Goal: Task Accomplishment & Management: Complete application form

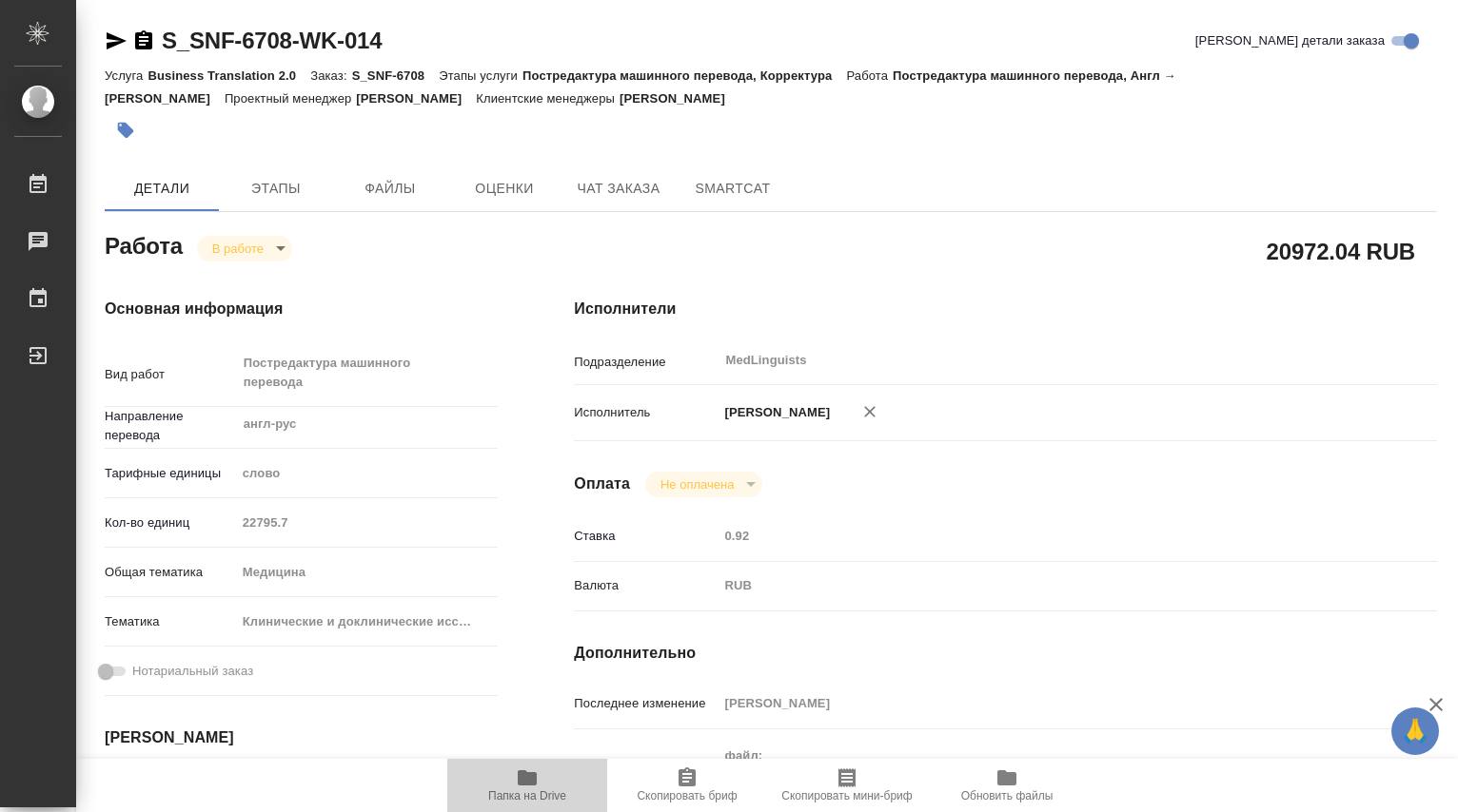
click at [530, 780] on icon "button" at bounding box center [528, 778] width 19 height 15
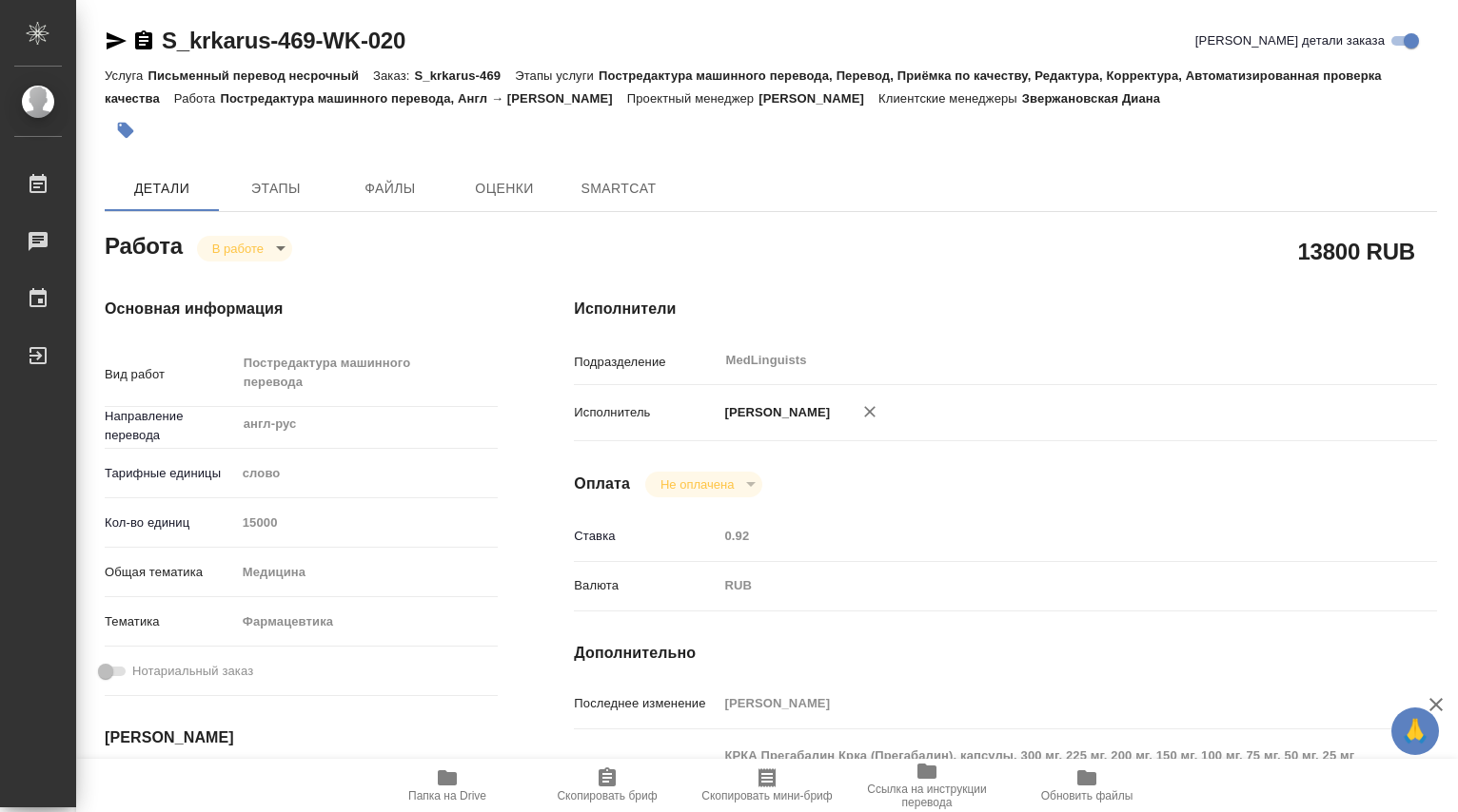
type textarea "x"
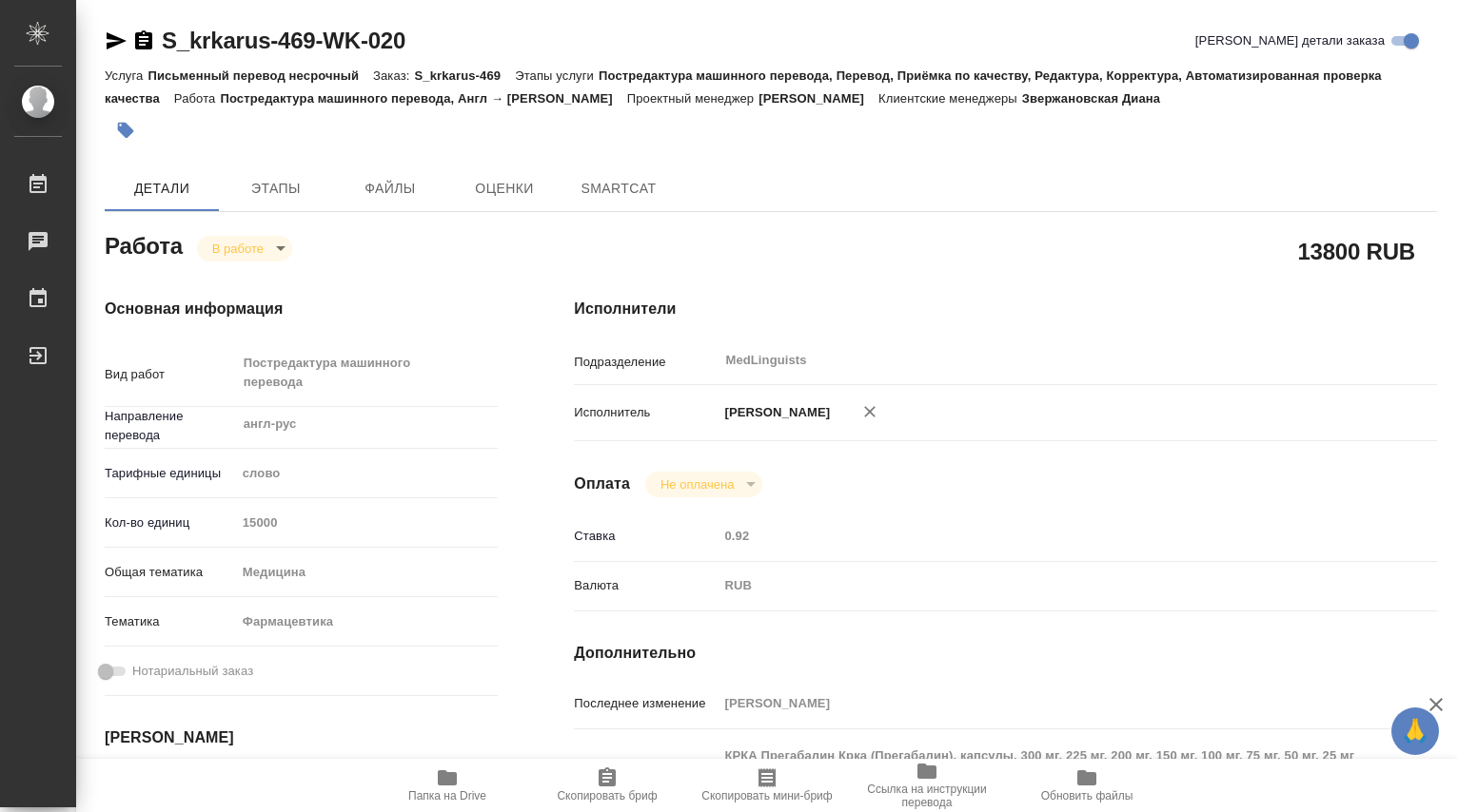
type textarea "x"
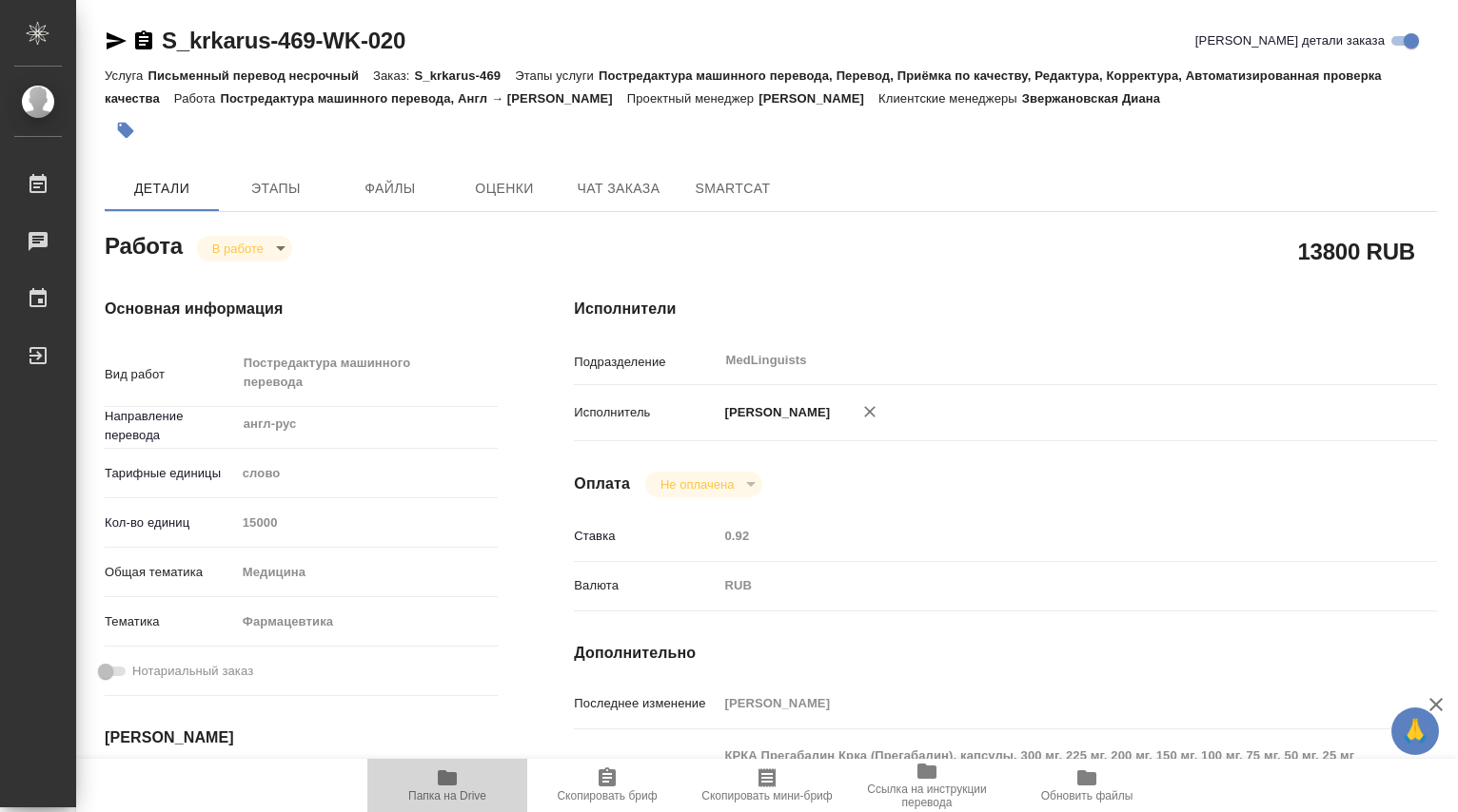
click at [453, 778] on icon "button" at bounding box center [447, 778] width 19 height 15
type textarea "x"
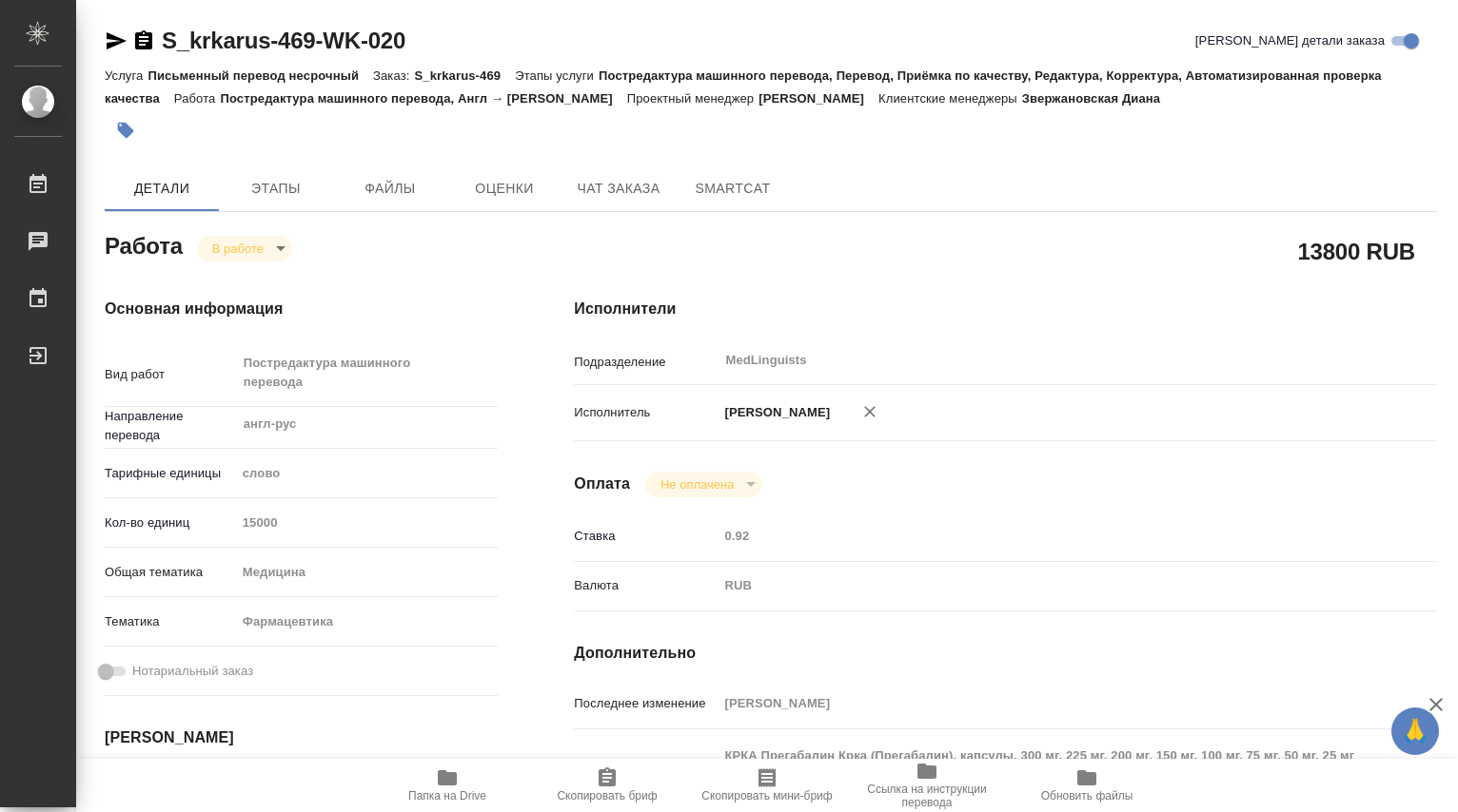
type textarea "x"
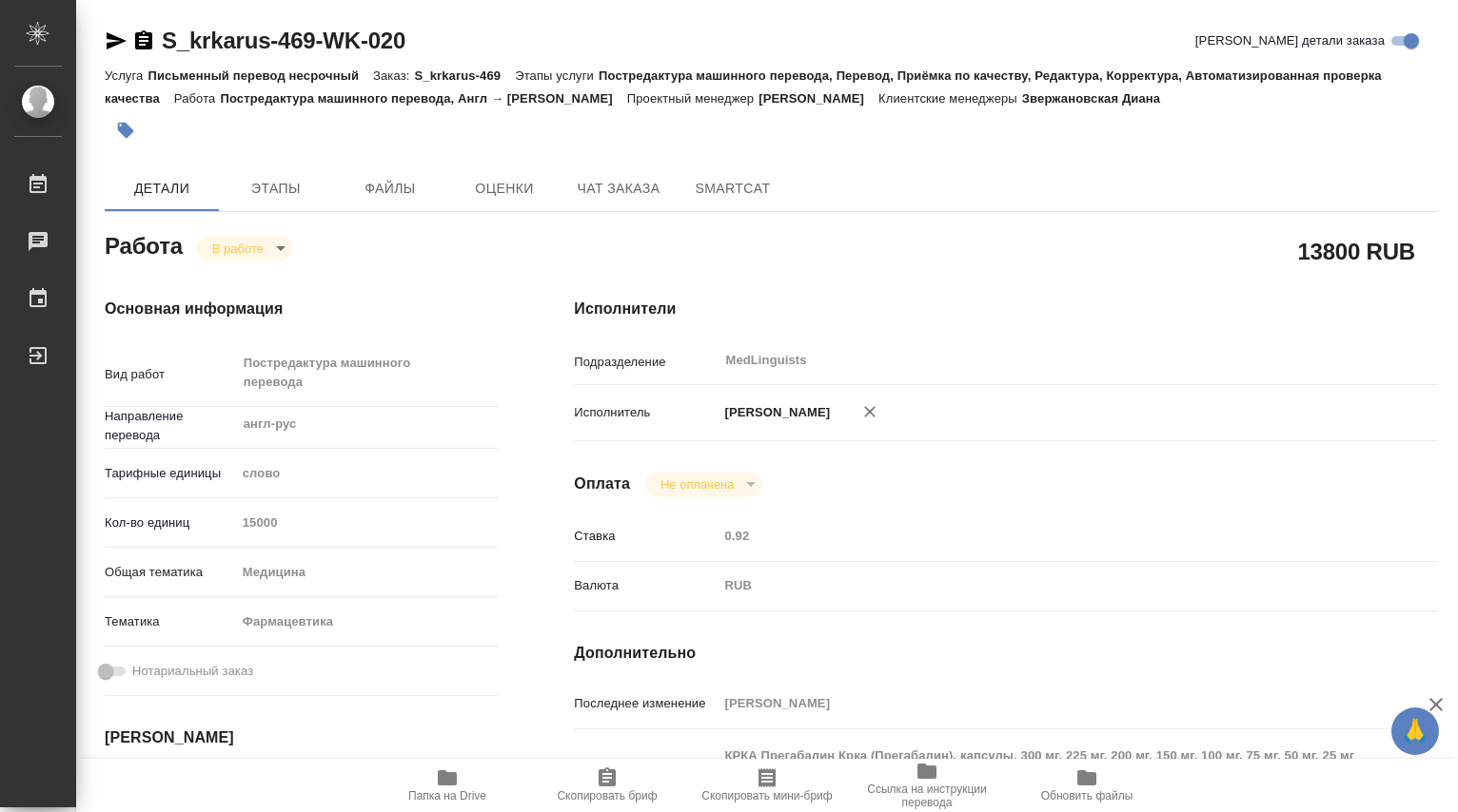
type textarea "x"
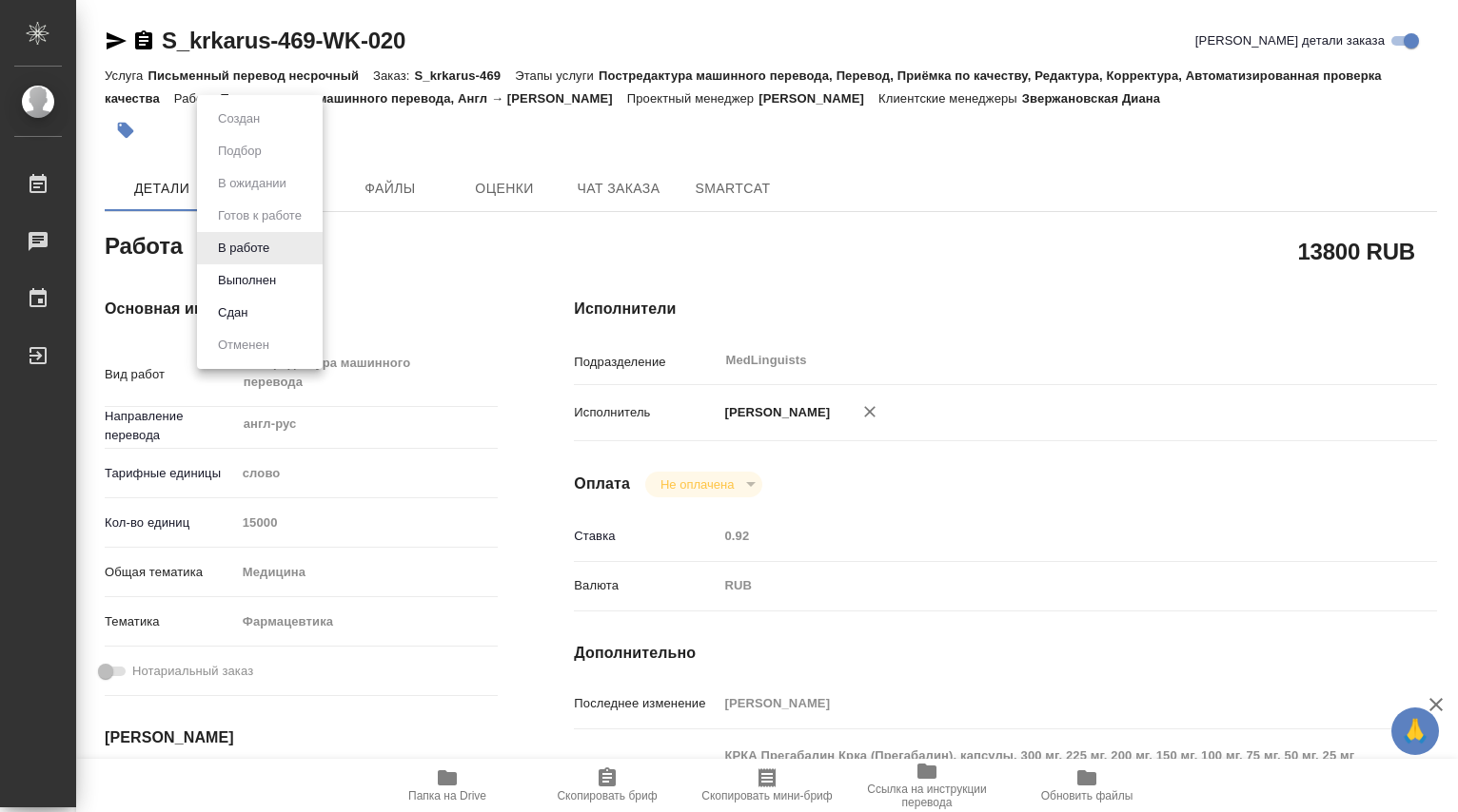
click at [282, 248] on body "🙏 .cls-1 fill:#fff; AWATERA [PERSON_NAME] 0 Чаты График Выйти S_krkarus-469-WK-…" at bounding box center [729, 406] width 1458 height 812
click at [263, 277] on button "Выполнен" at bounding box center [247, 281] width 70 height 21
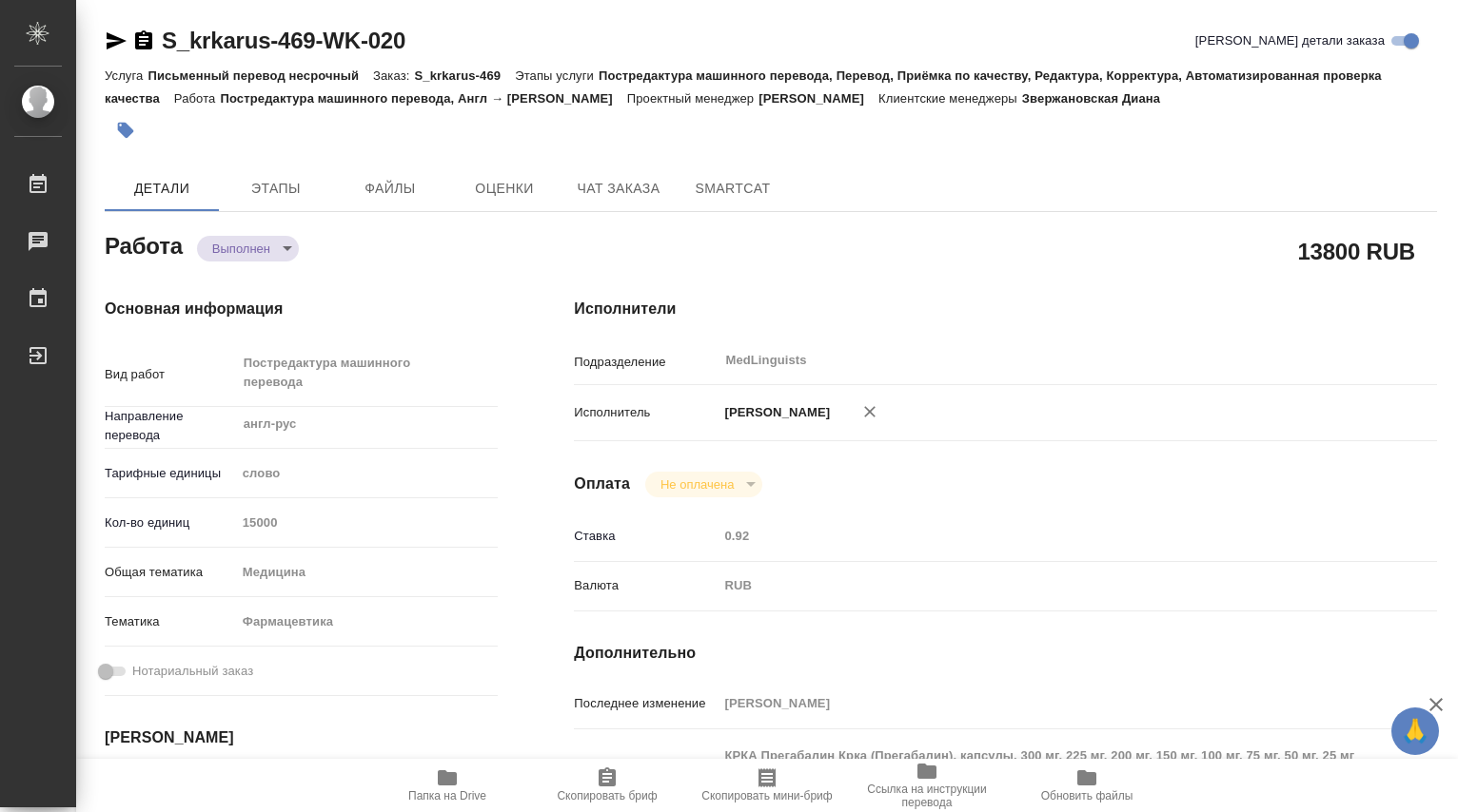
type textarea "x"
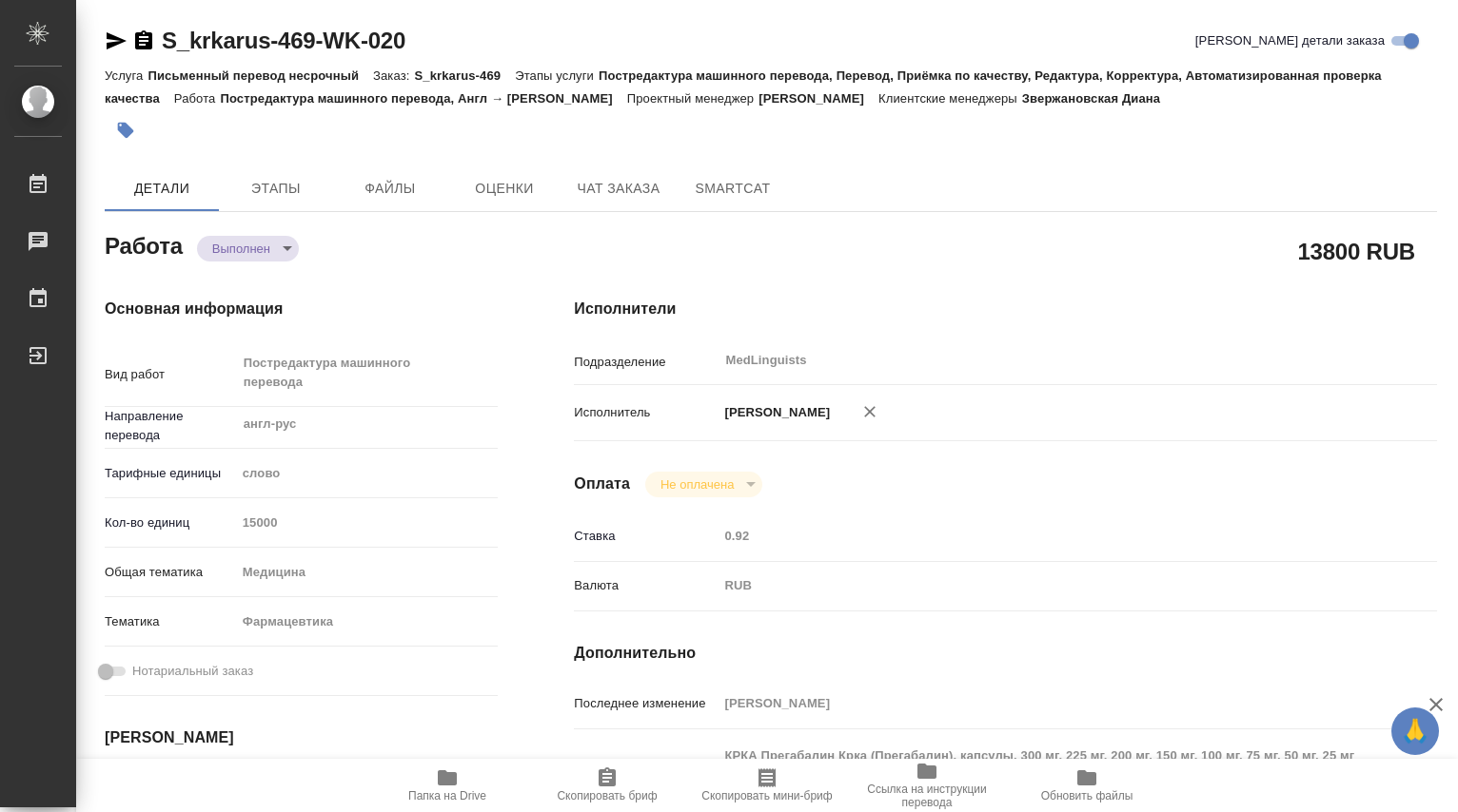
type textarea "x"
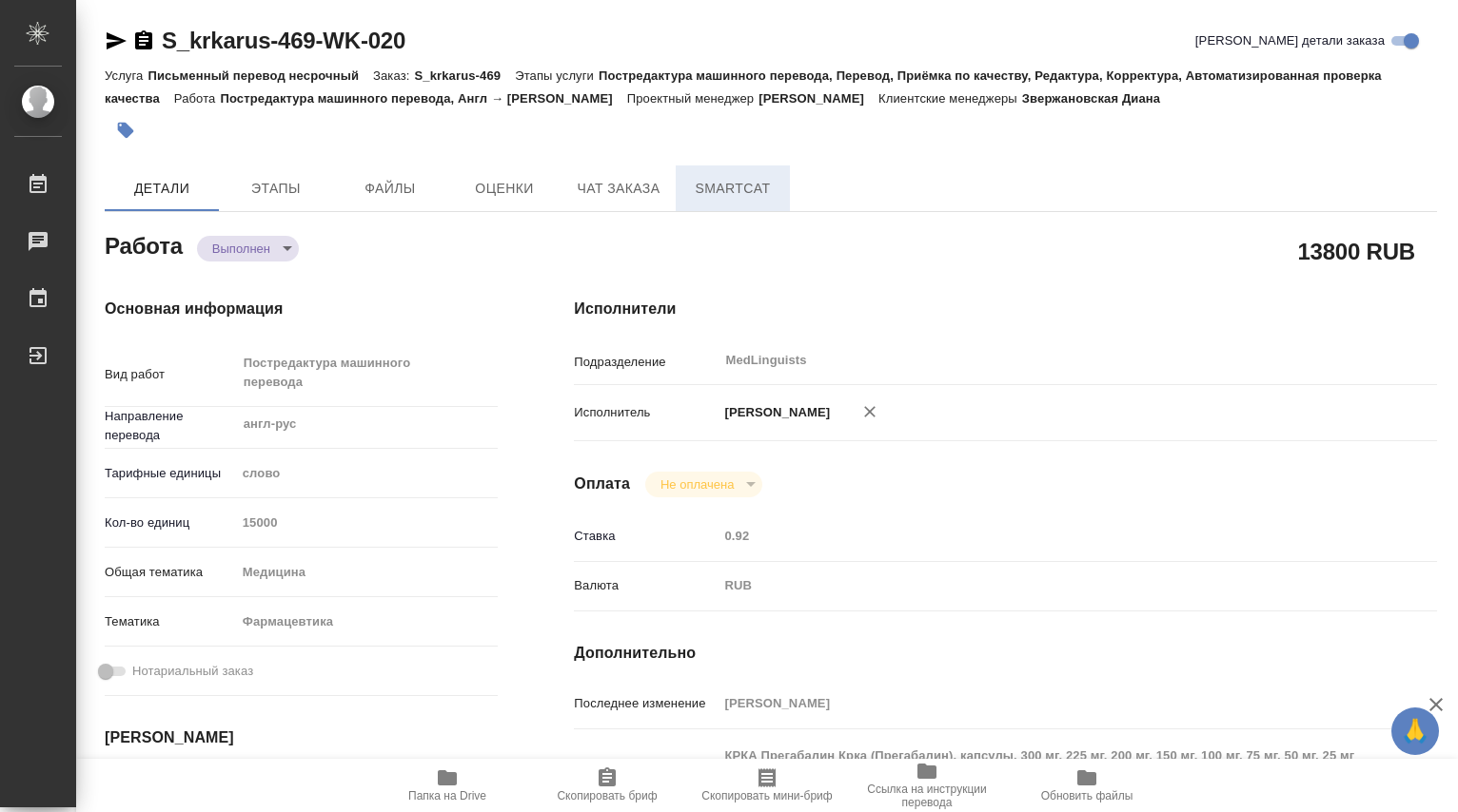
click at [739, 190] on span "SmartCat" at bounding box center [733, 189] width 91 height 24
type textarea "x"
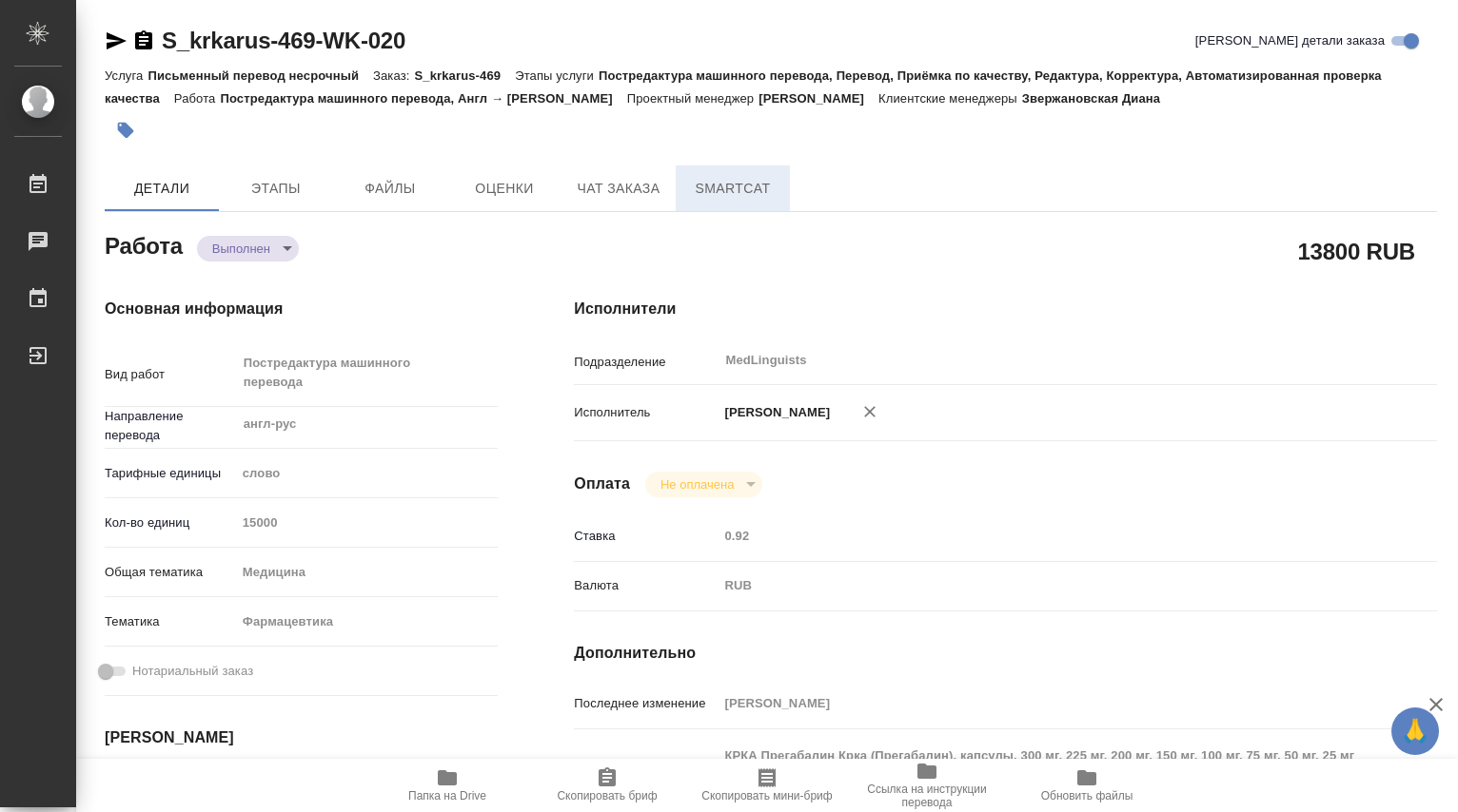
type textarea "x"
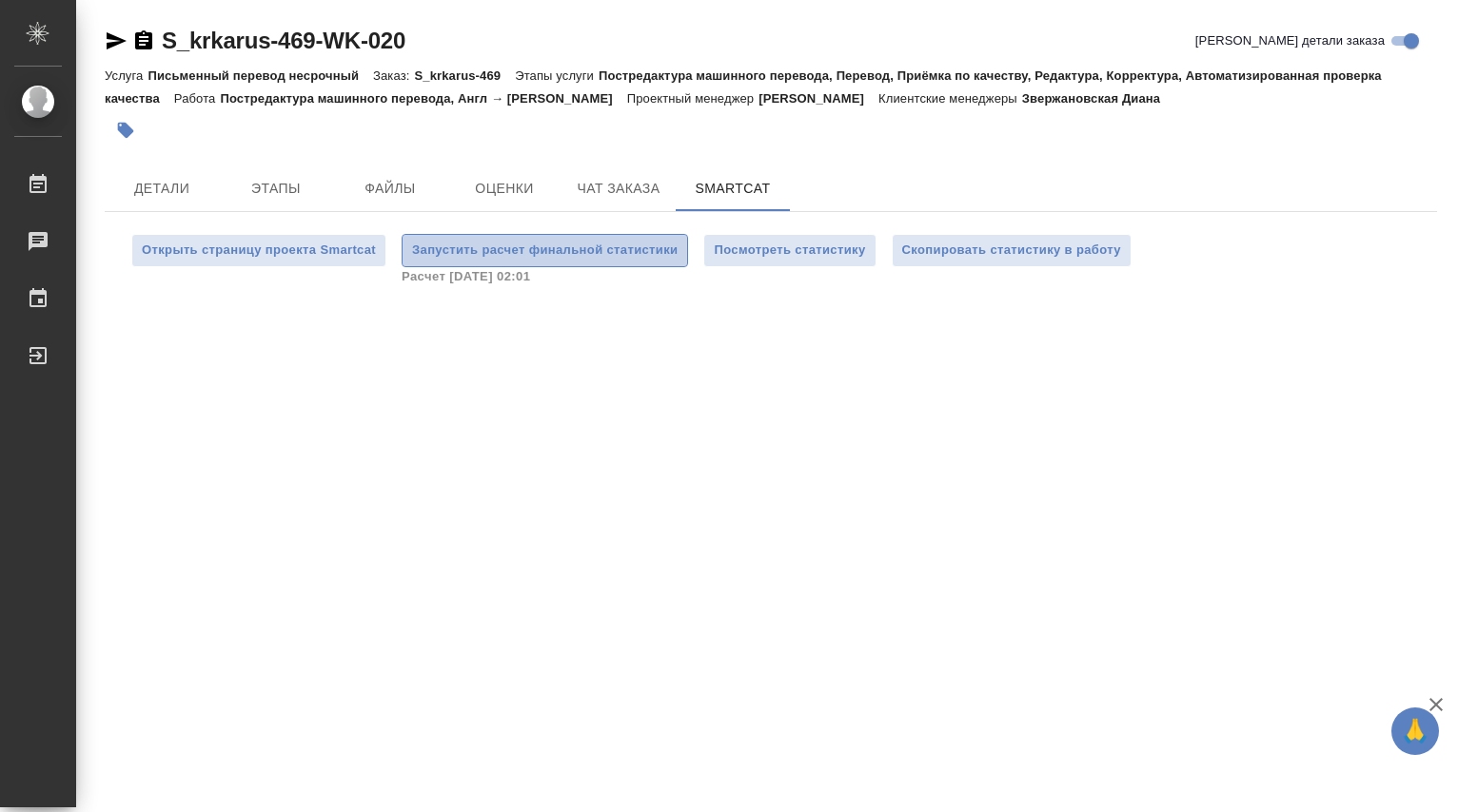
click at [518, 249] on span "Запустить расчет финальной статистики" at bounding box center [545, 251] width 265 height 22
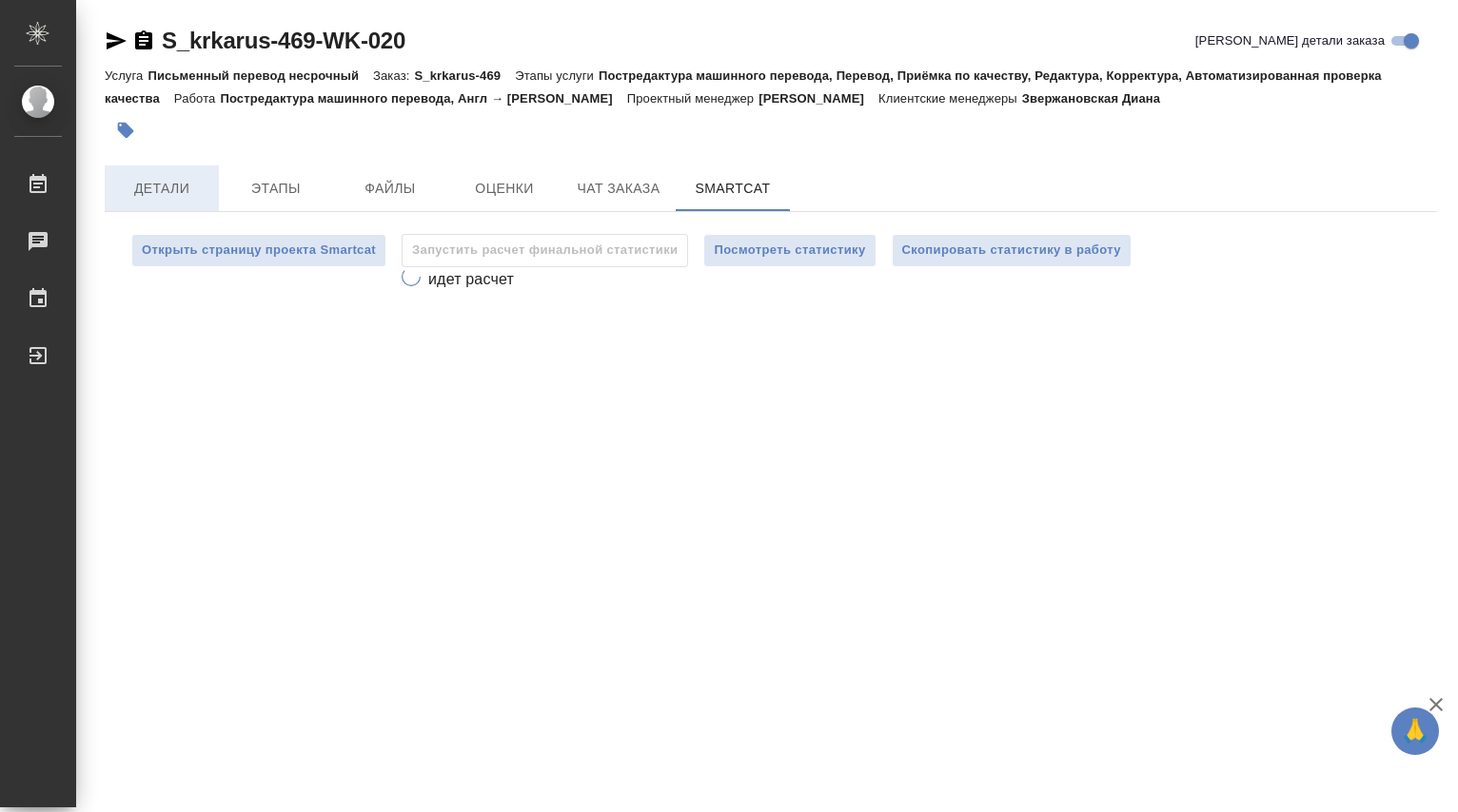
click at [146, 192] on span "Детали" at bounding box center [162, 189] width 91 height 24
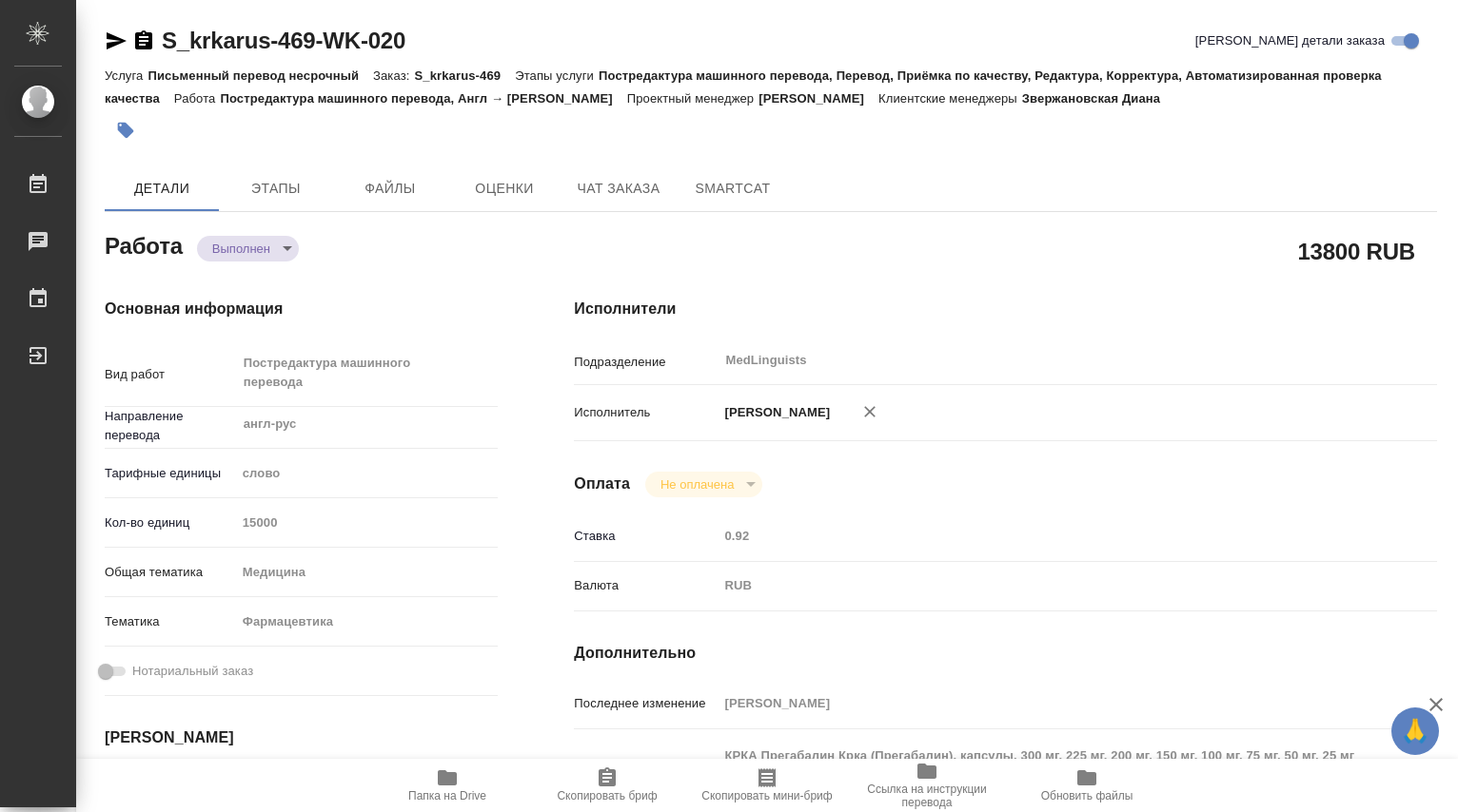
type textarea "x"
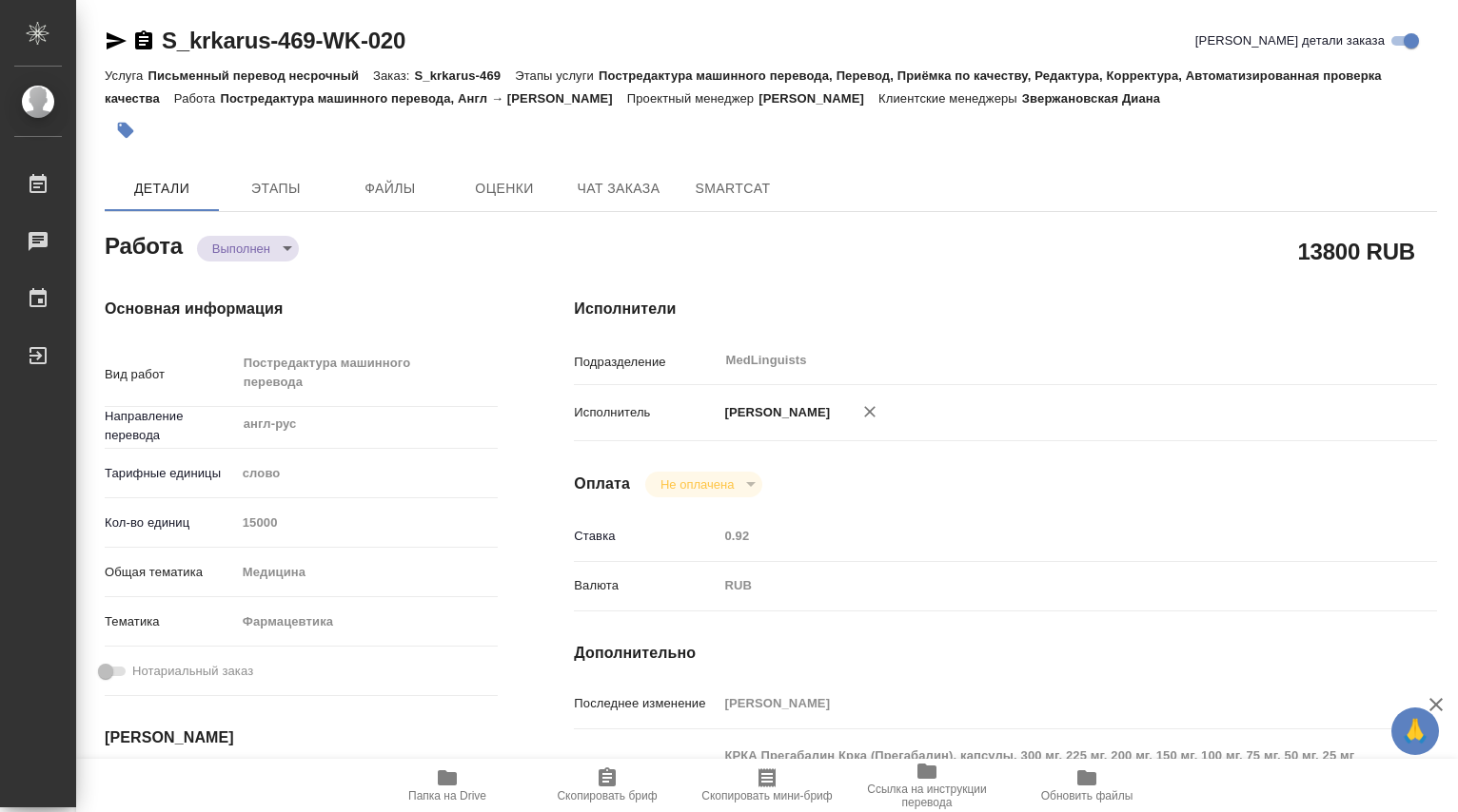
type textarea "x"
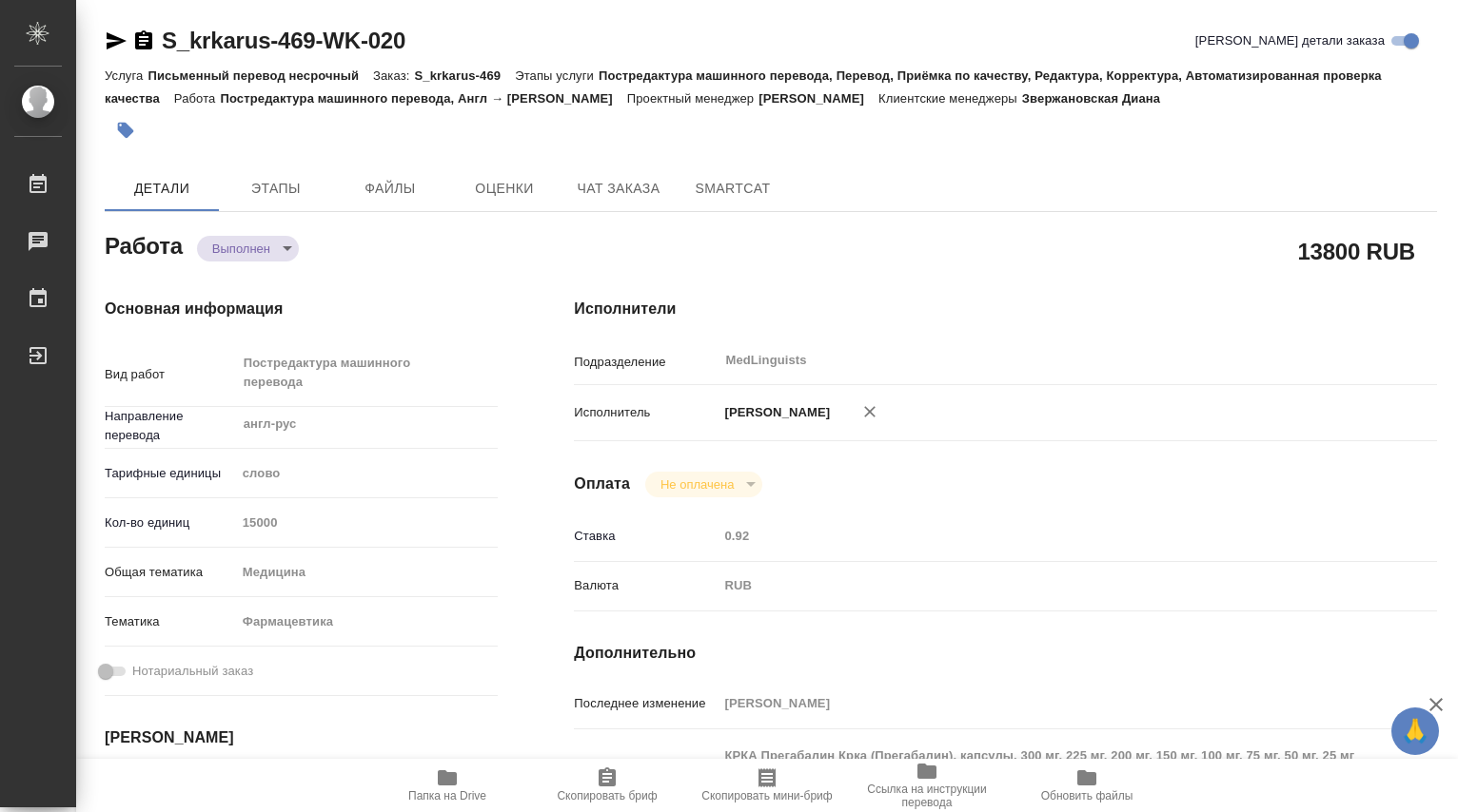
type textarea "x"
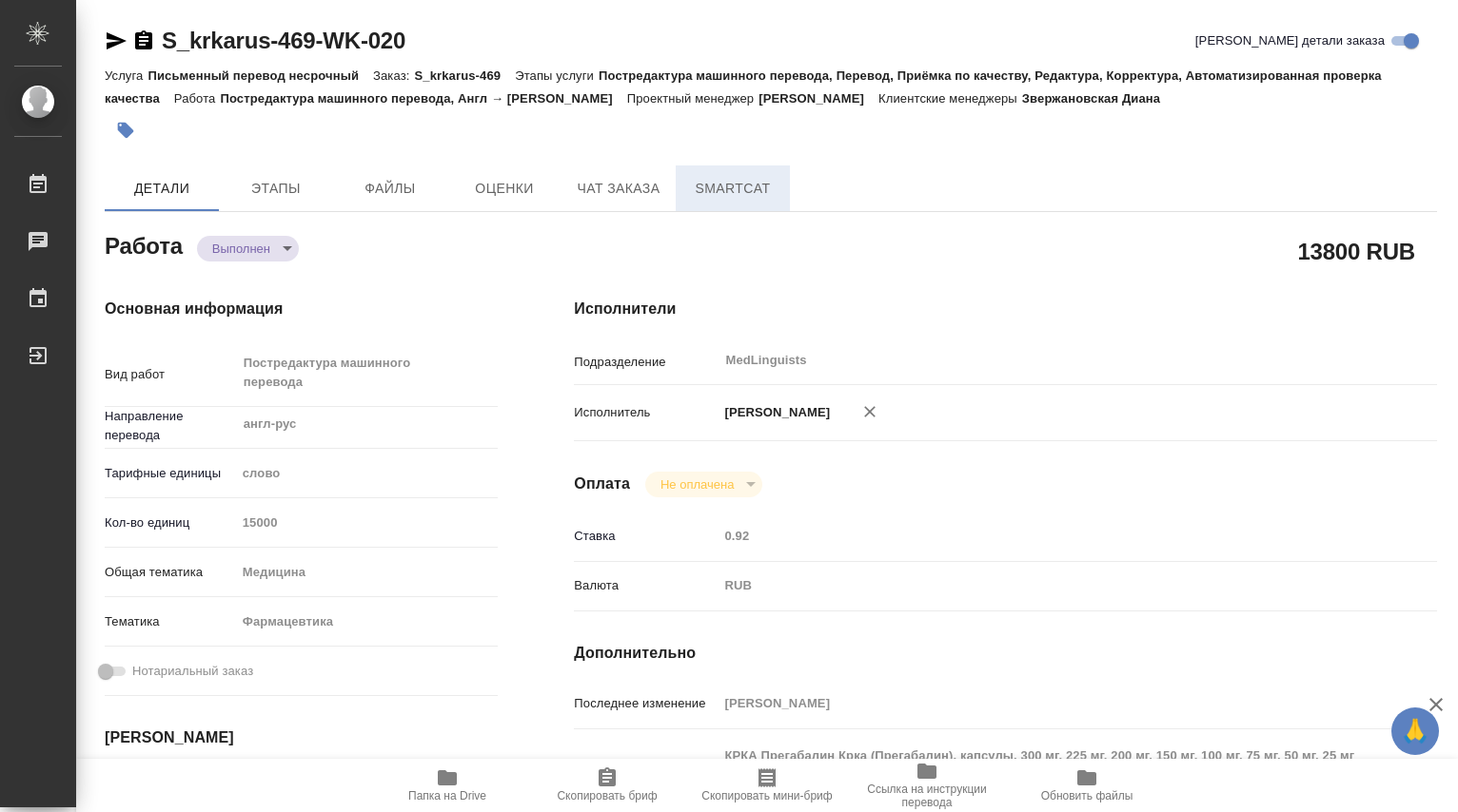
click at [740, 193] on span "SmartCat" at bounding box center [733, 189] width 91 height 24
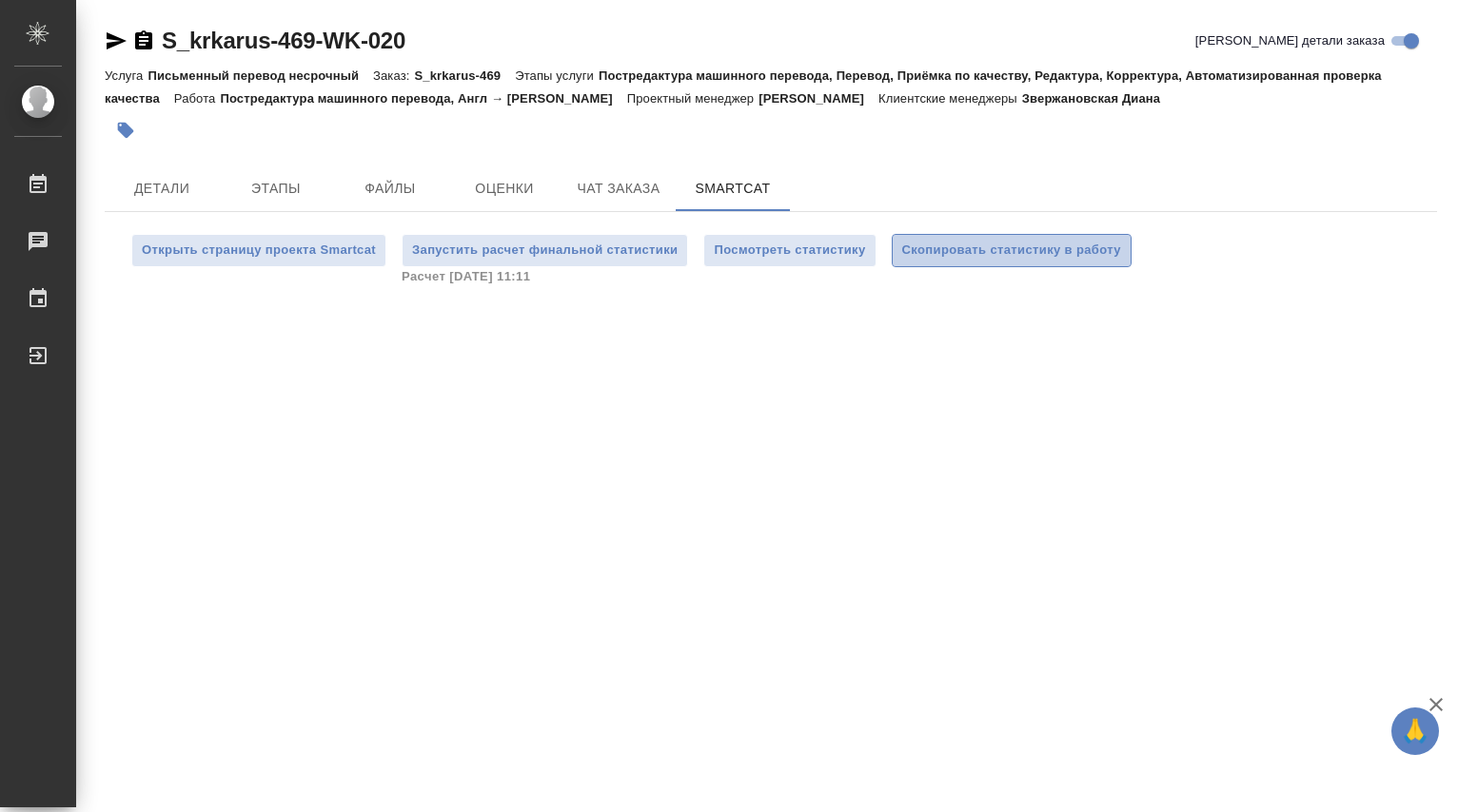
click at [988, 248] on span "Скопировать статистику в работу" at bounding box center [1012, 251] width 219 height 22
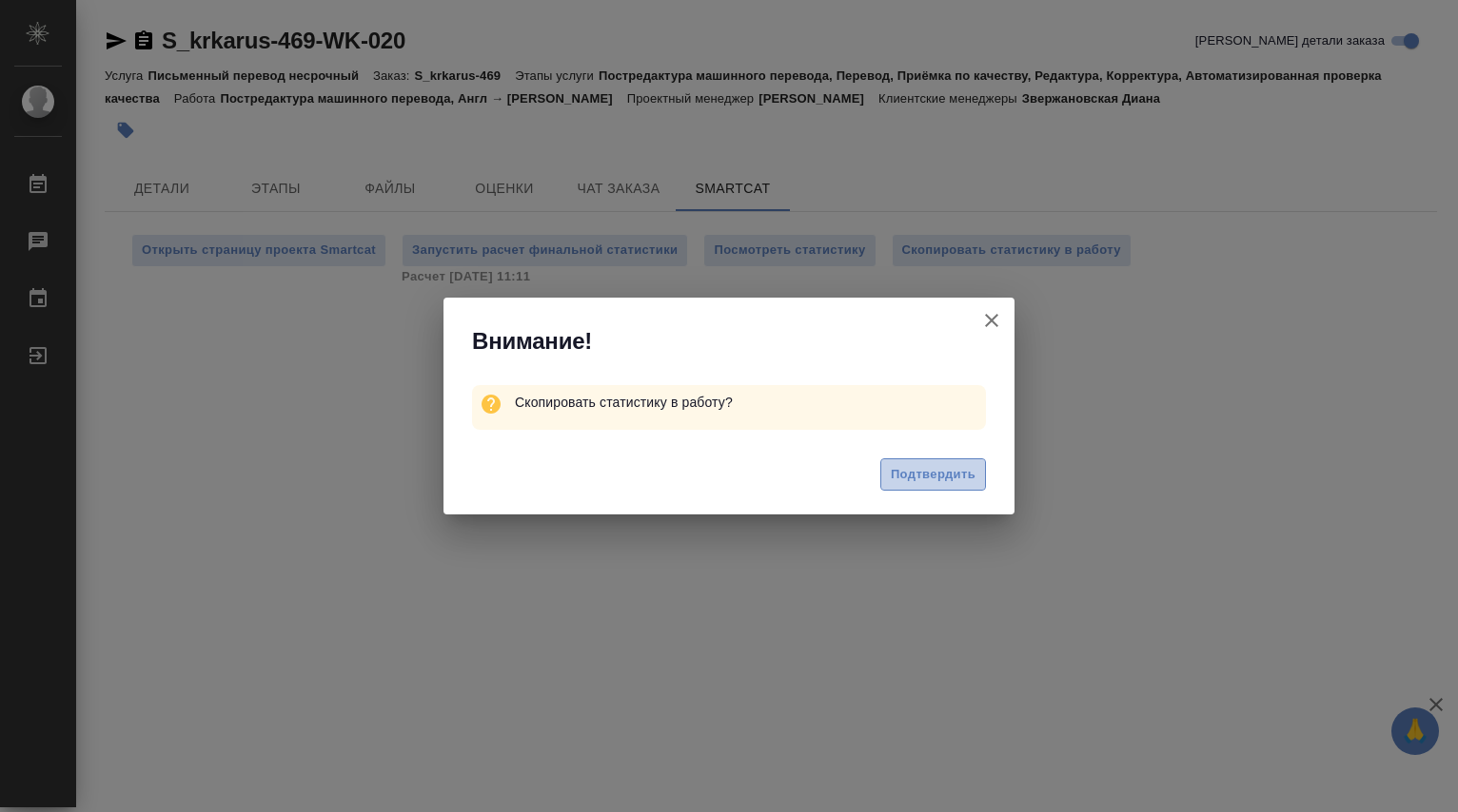
click at [922, 475] on span "Подтвердить" at bounding box center [932, 475] width 84 height 22
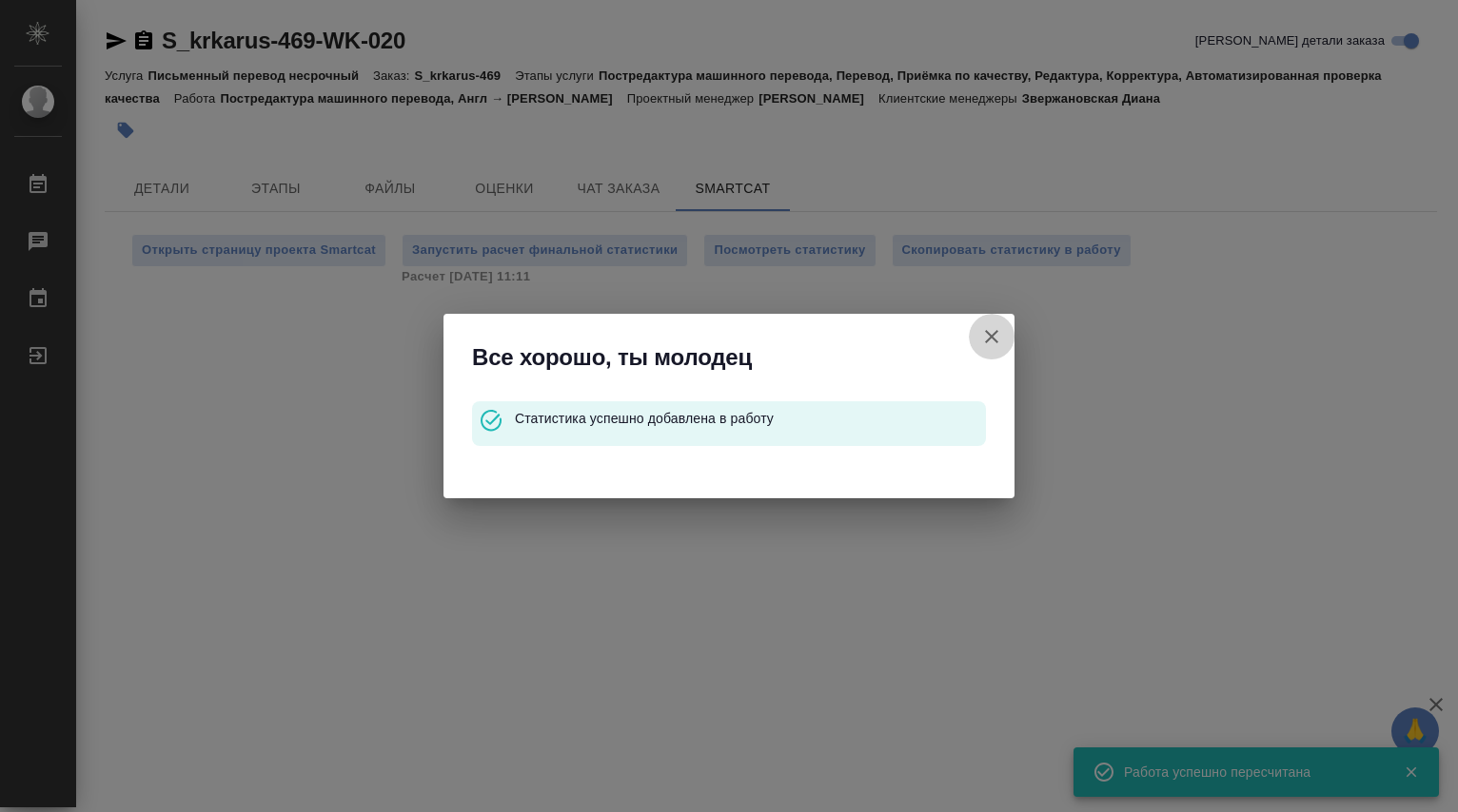
click at [987, 335] on icon "button" at bounding box center [991, 337] width 23 height 23
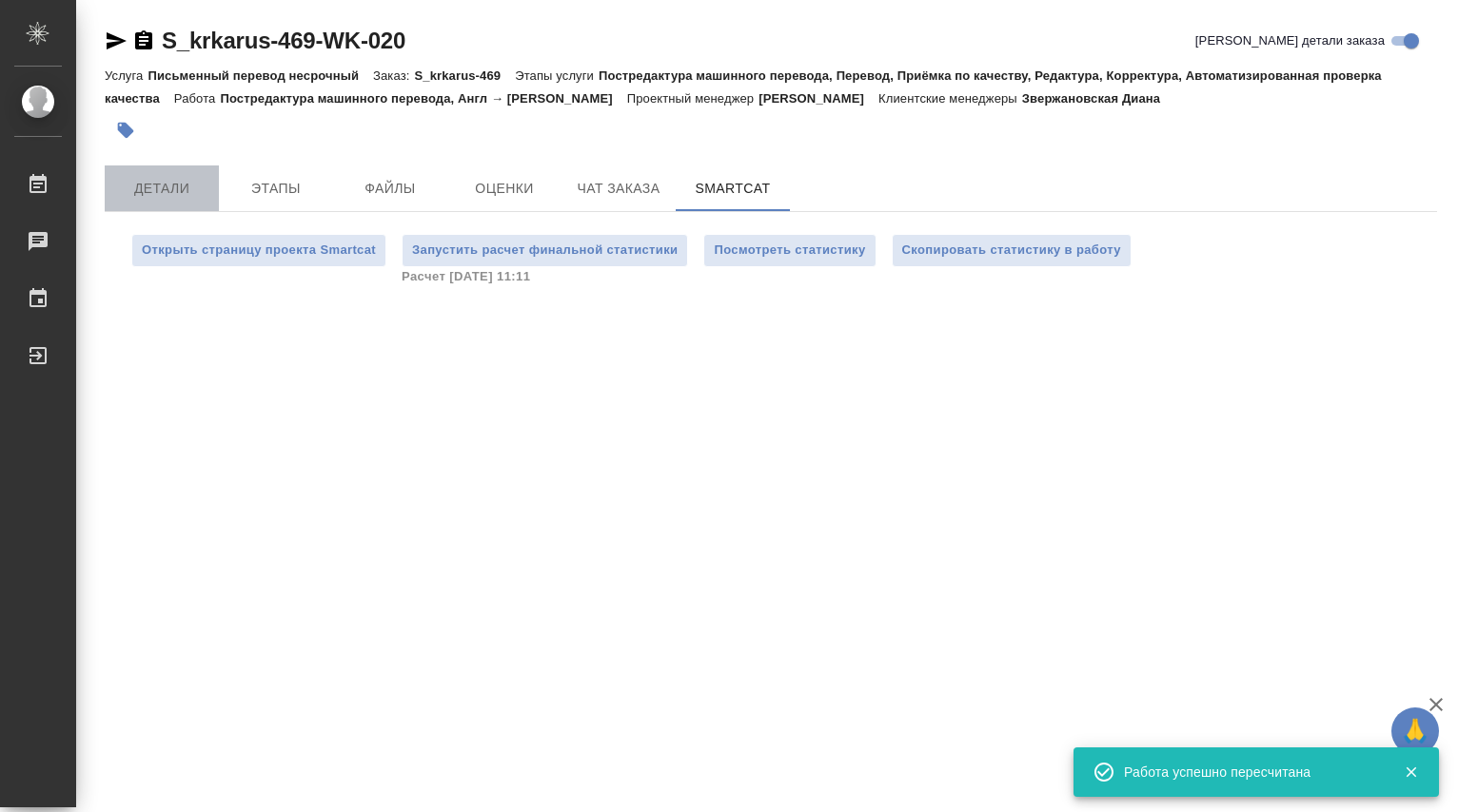
click at [155, 185] on span "Детали" at bounding box center [162, 189] width 91 height 24
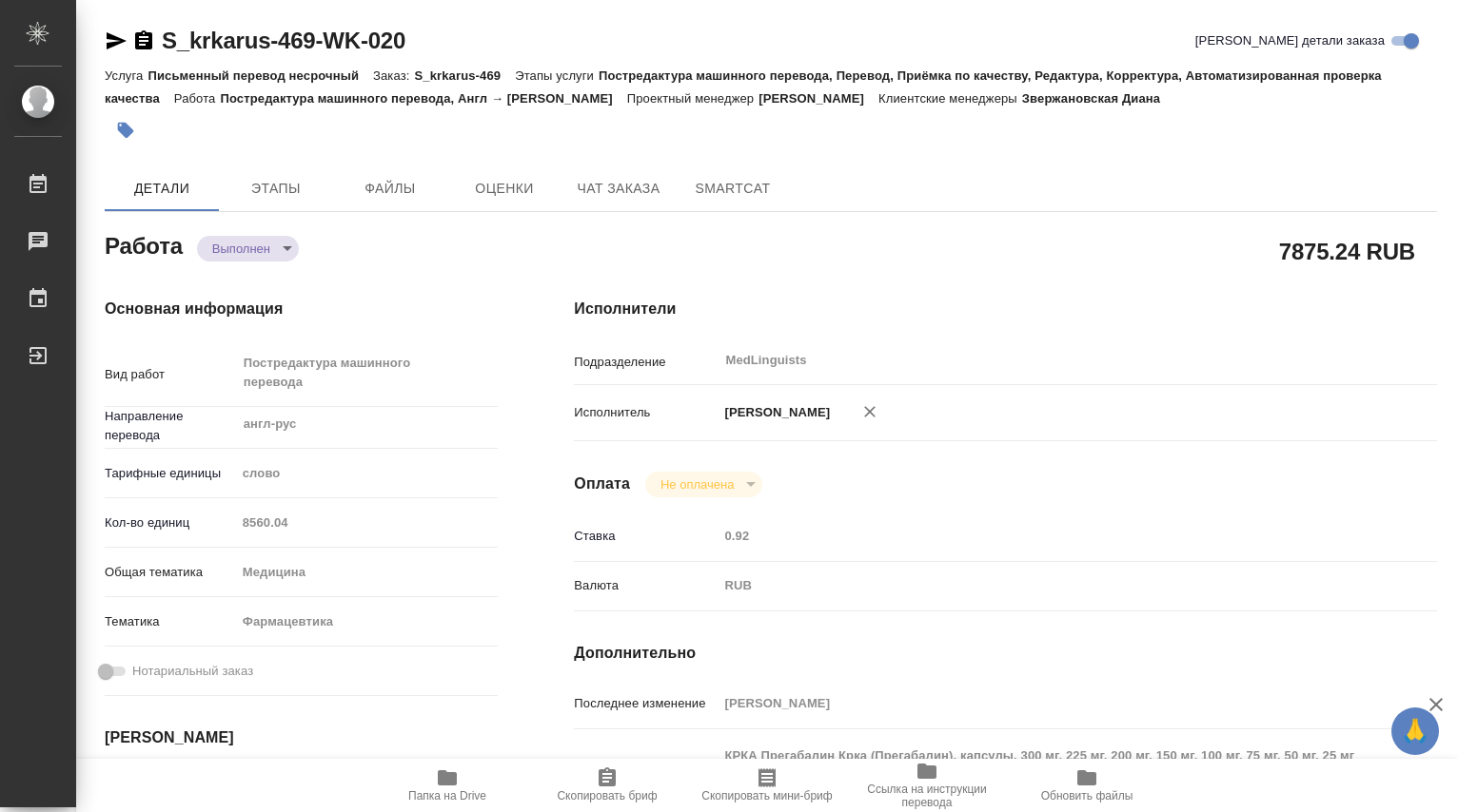
type textarea "x"
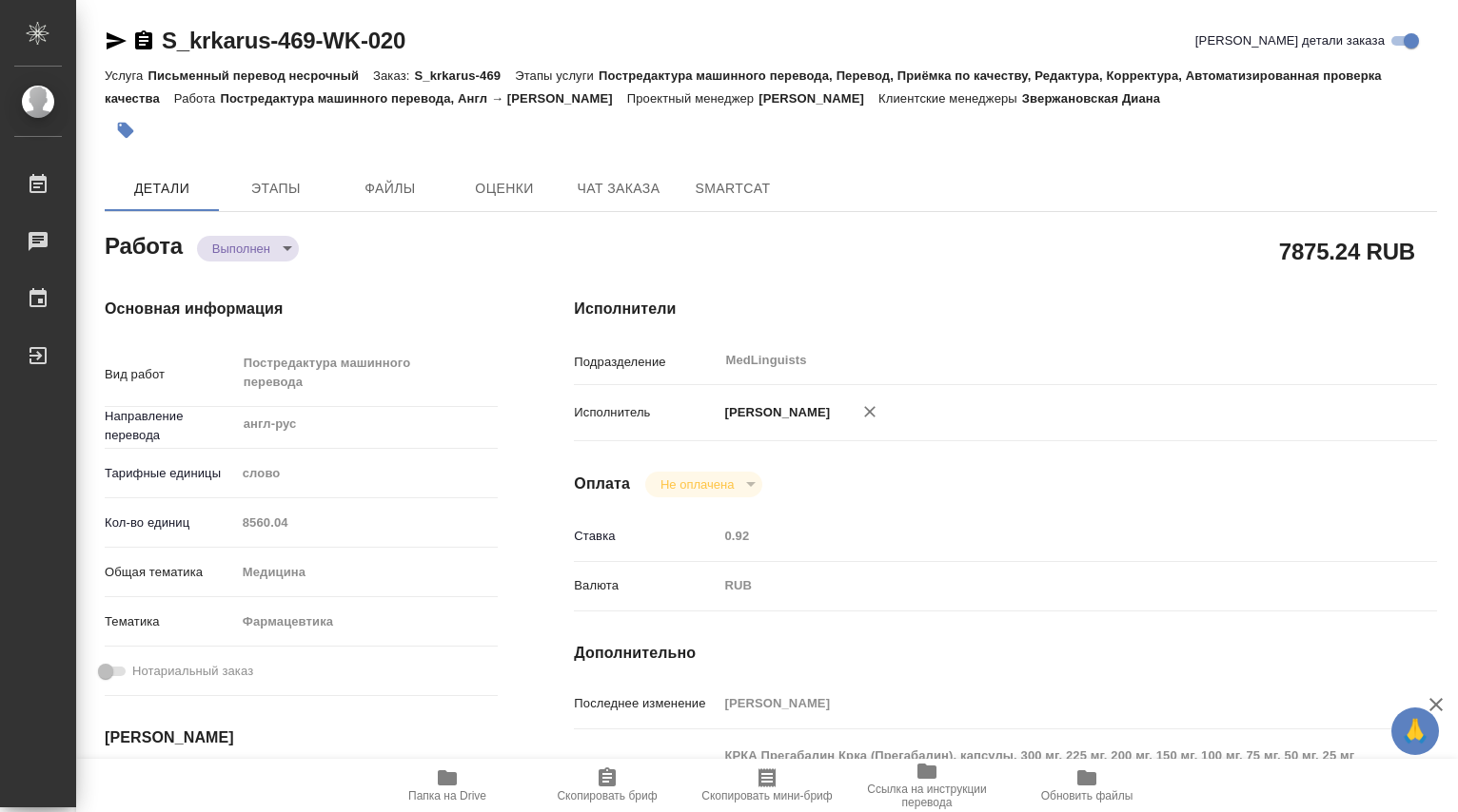
type textarea "x"
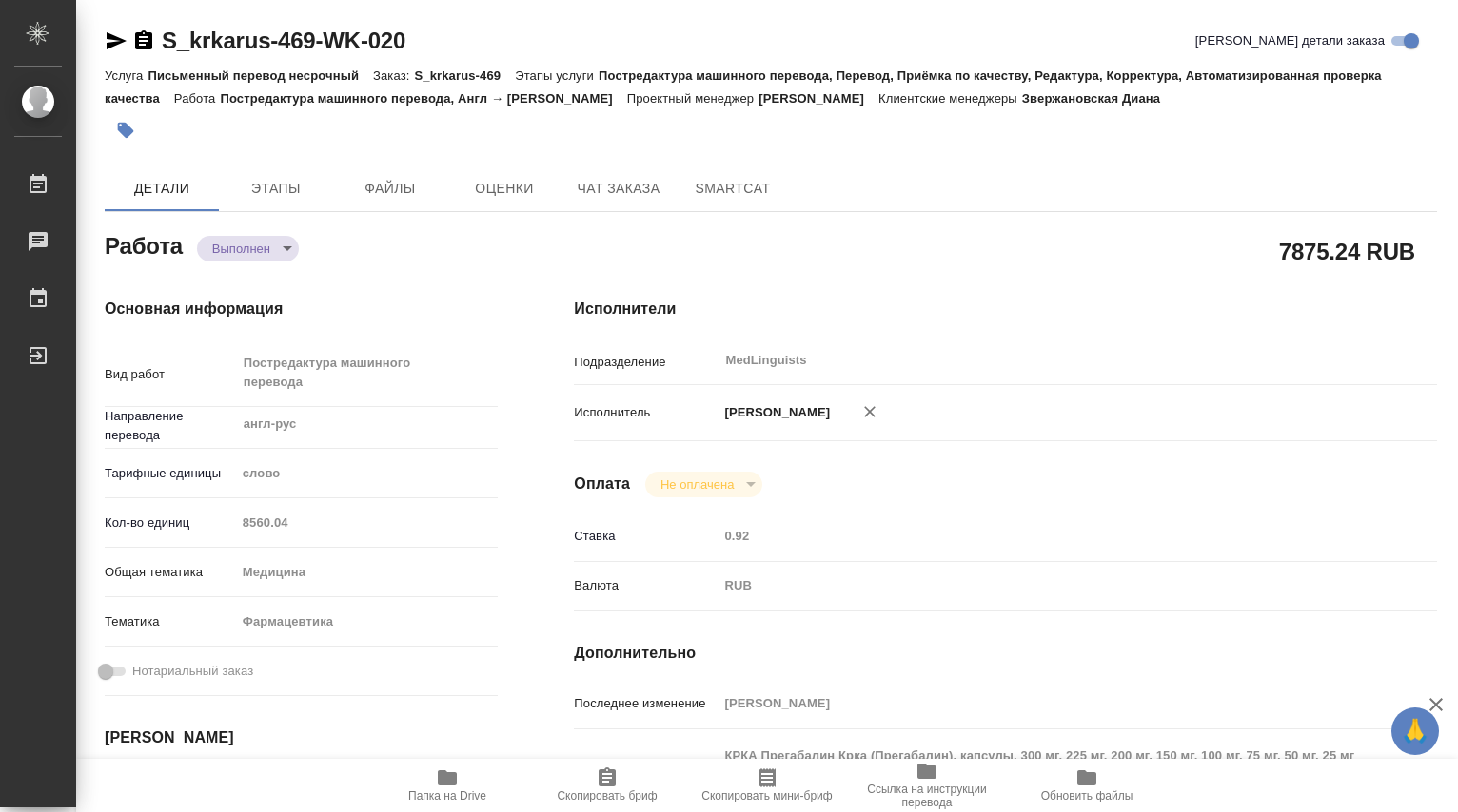
type textarea "x"
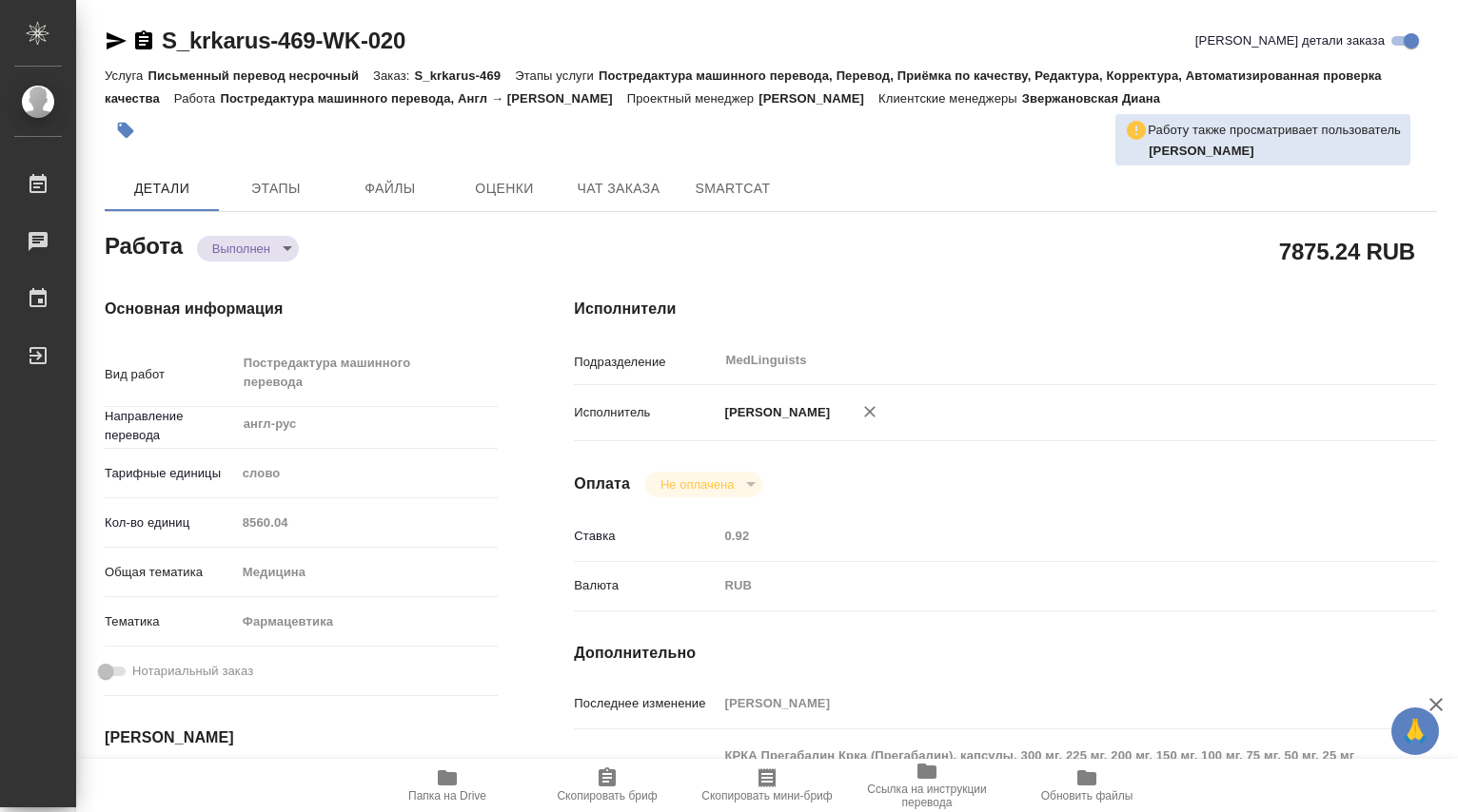
type textarea "x"
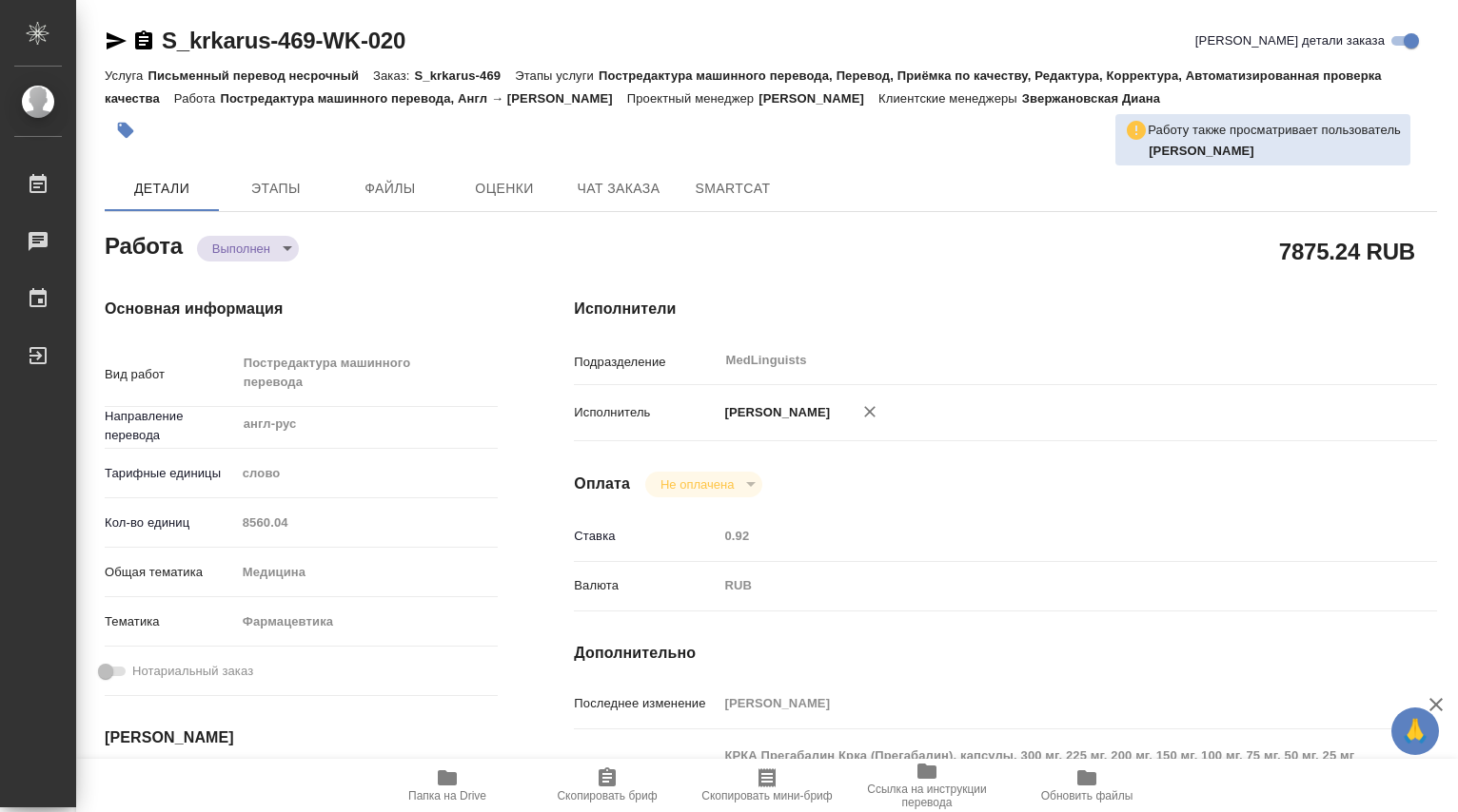
click at [229, 519] on div "Кол-во единиц 8560.04" at bounding box center [301, 523] width 393 height 33
click at [290, 252] on body "🙏 .cls-1 fill:#fff; AWATERA Dmitrieva Olga Работы 0 Чаты График Выйти S_krkarus…" at bounding box center [729, 406] width 1458 height 812
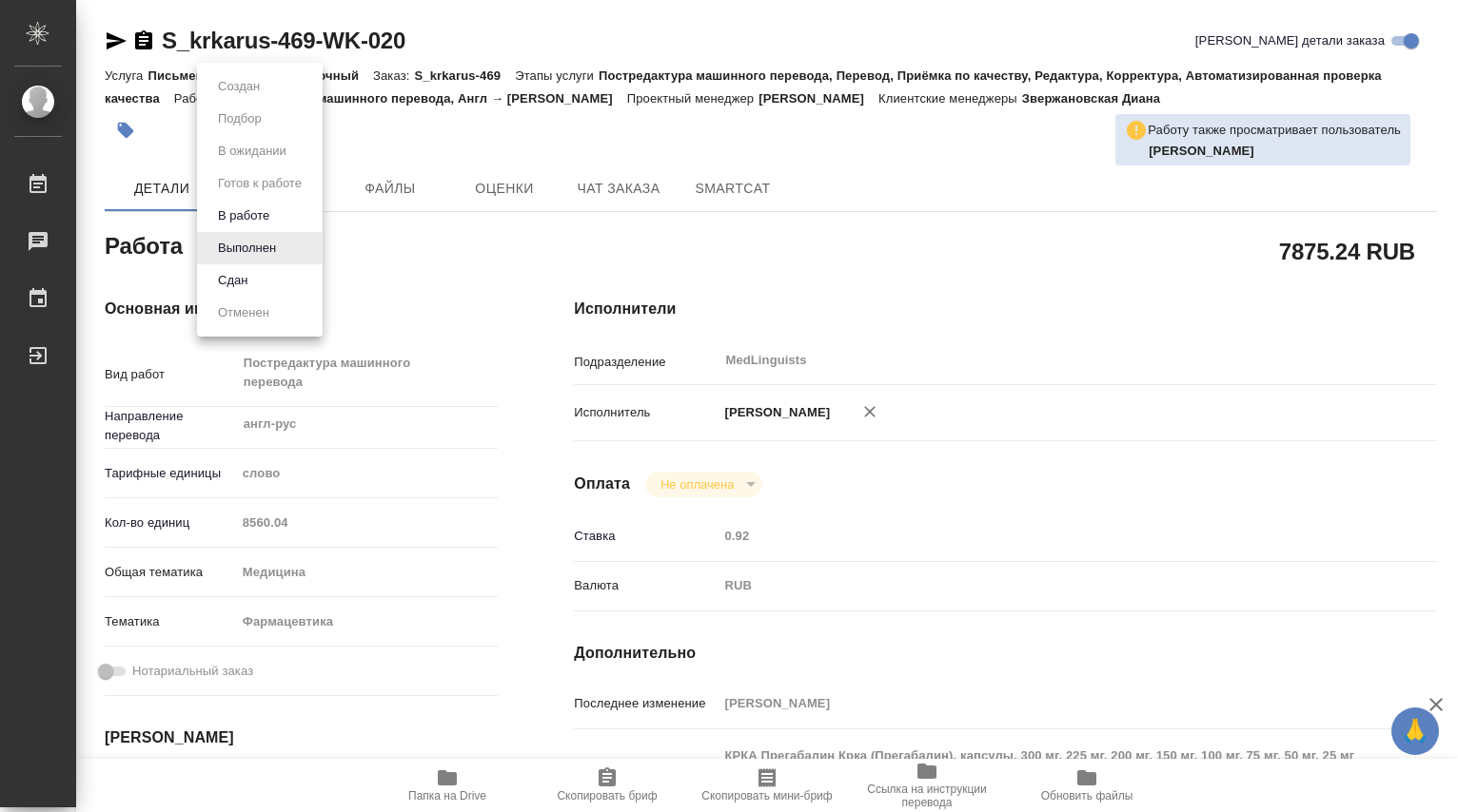
click at [246, 97] on button "Сдан" at bounding box center [238, 87] width 53 height 21
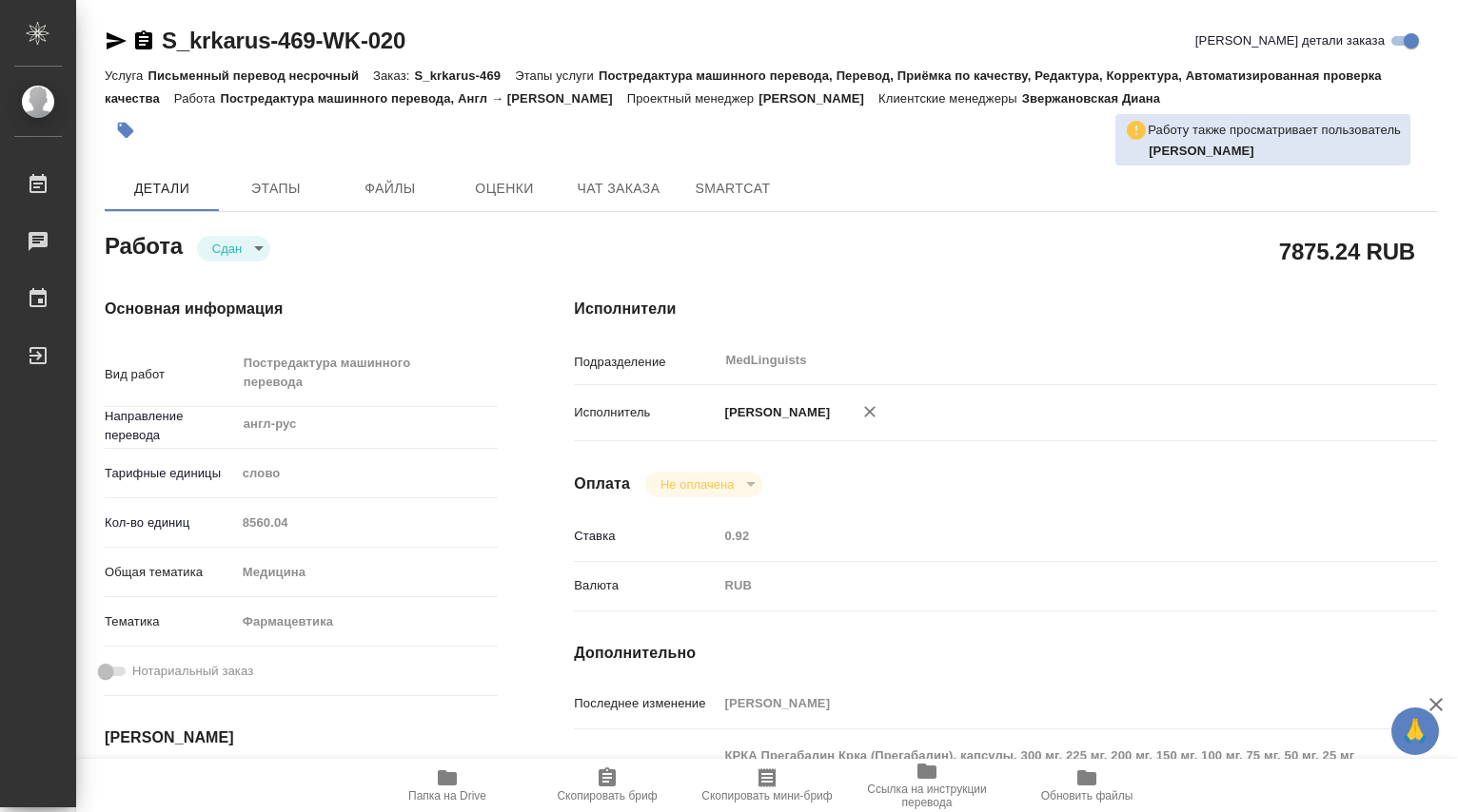
type textarea "x"
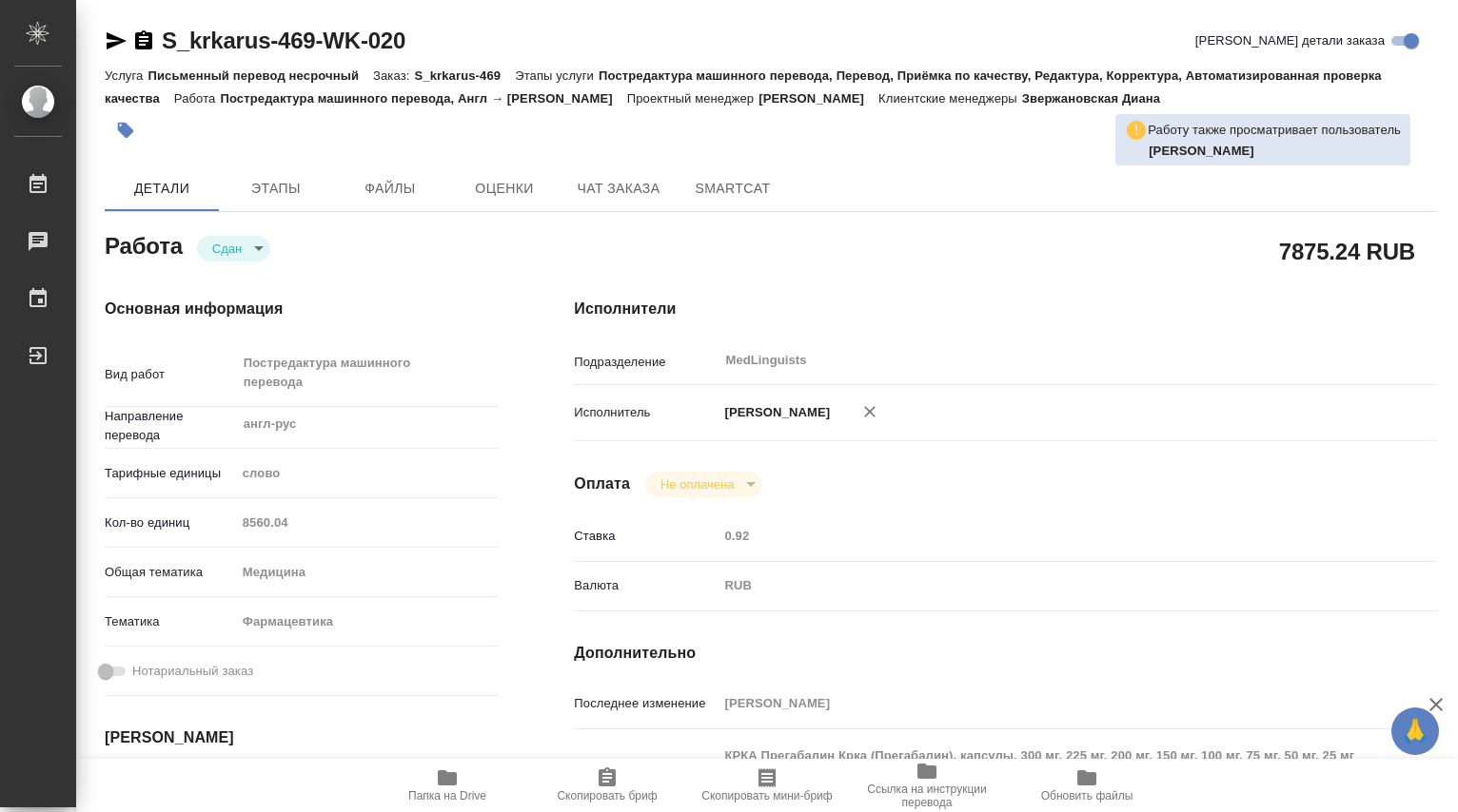
type textarea "x"
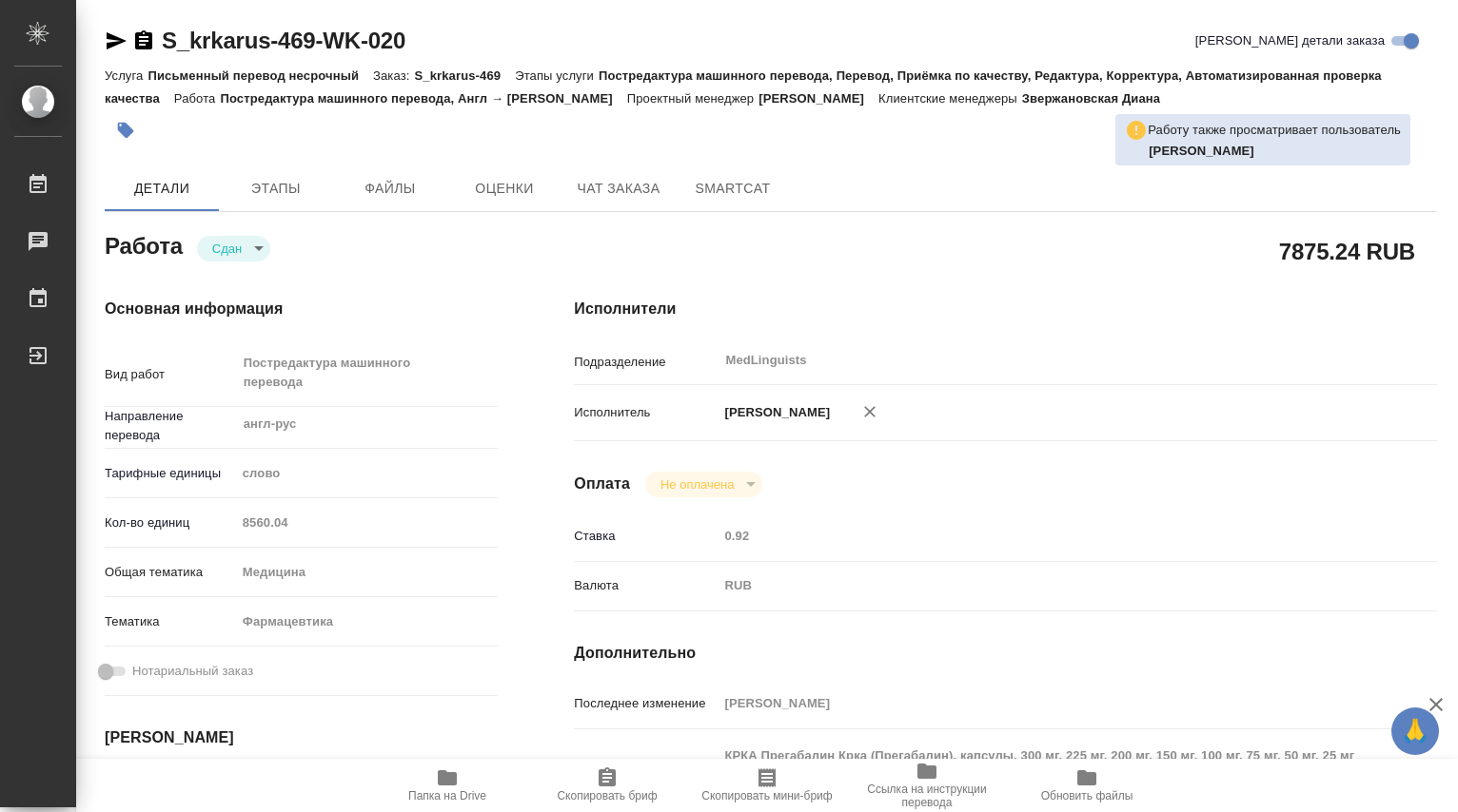
type textarea "x"
